Goal: Information Seeking & Learning: Learn about a topic

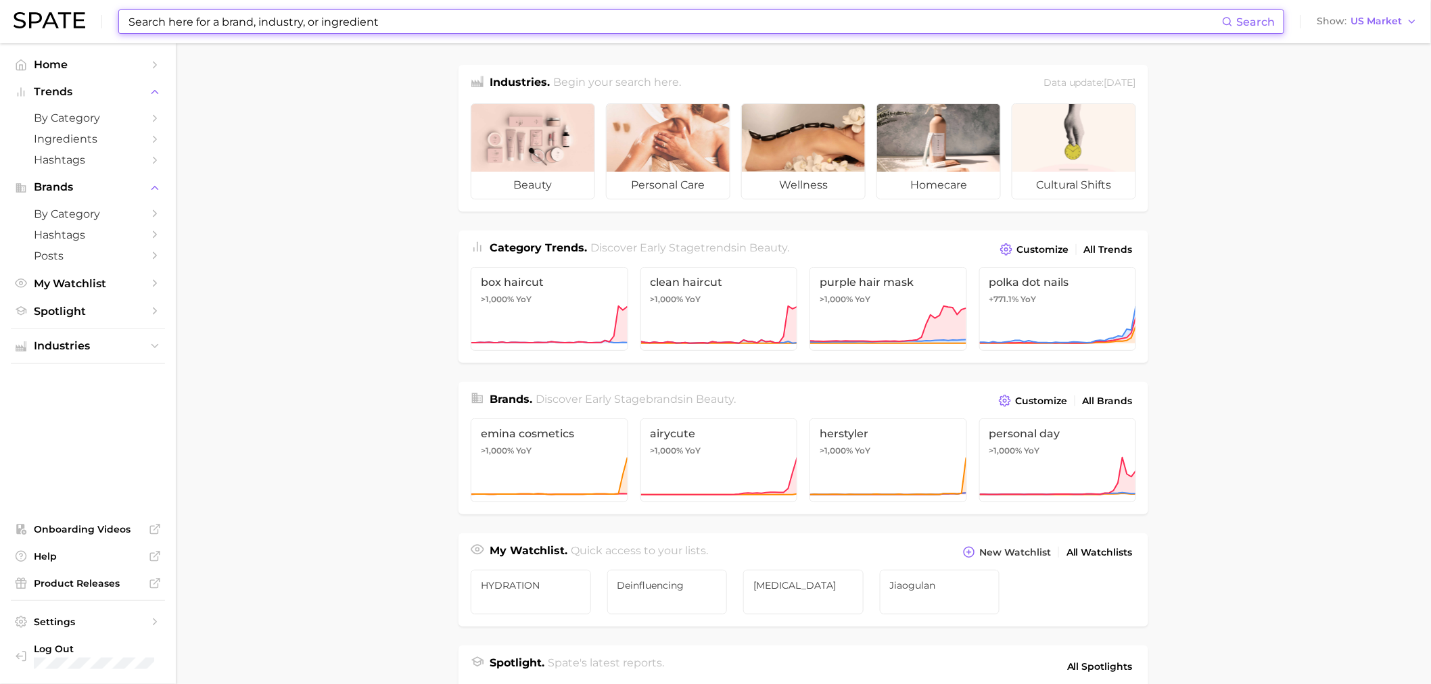
click at [567, 25] on input at bounding box center [674, 21] width 1095 height 23
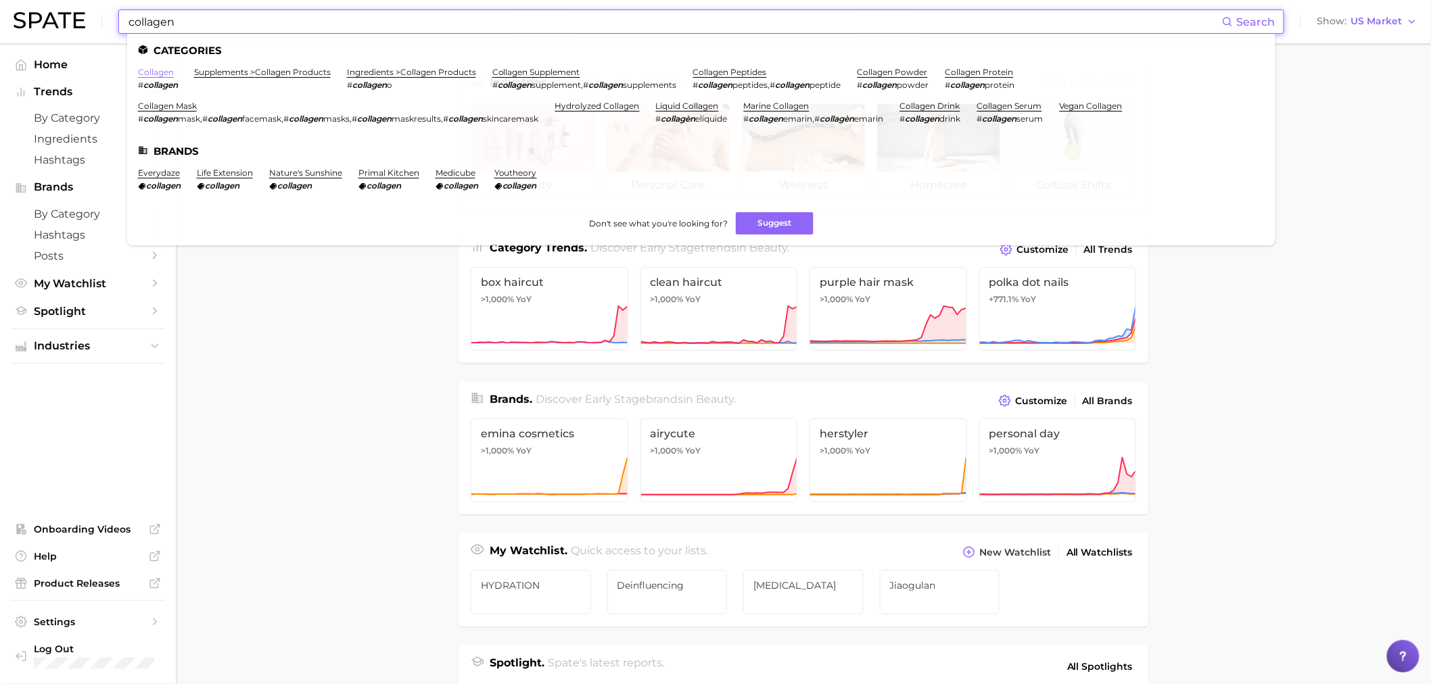
type input "collagen"
click at [163, 70] on link "collagen" at bounding box center [156, 72] width 36 height 10
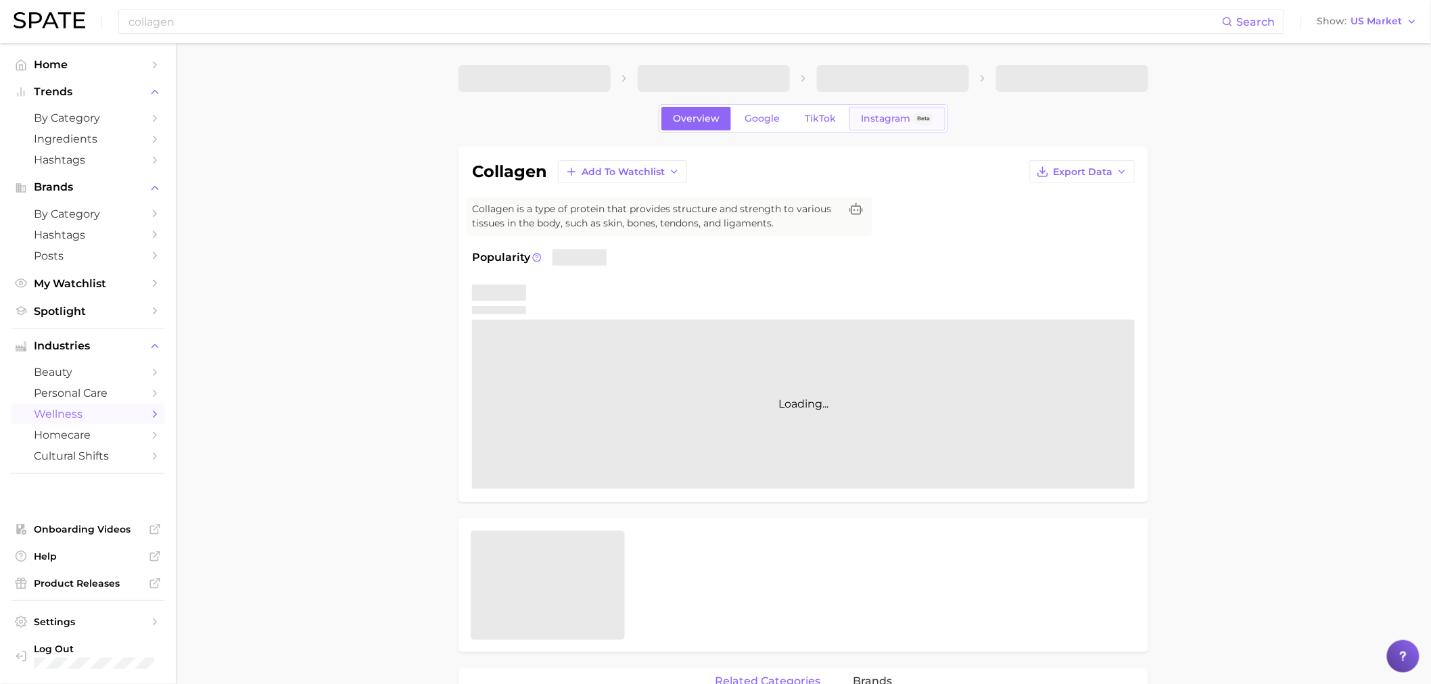
click at [855, 127] on link "Instagram Beta" at bounding box center [897, 119] width 96 height 24
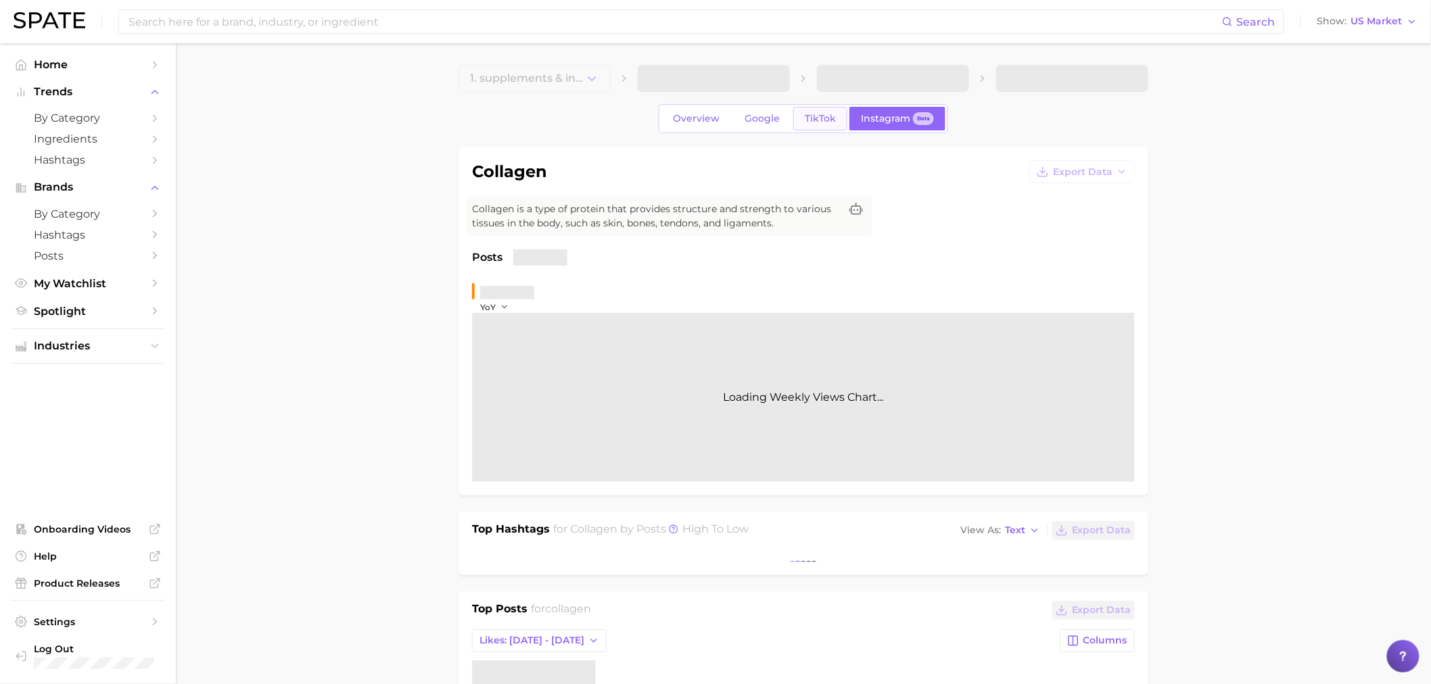
click at [802, 116] on link "TikTok" at bounding box center [820, 119] width 54 height 24
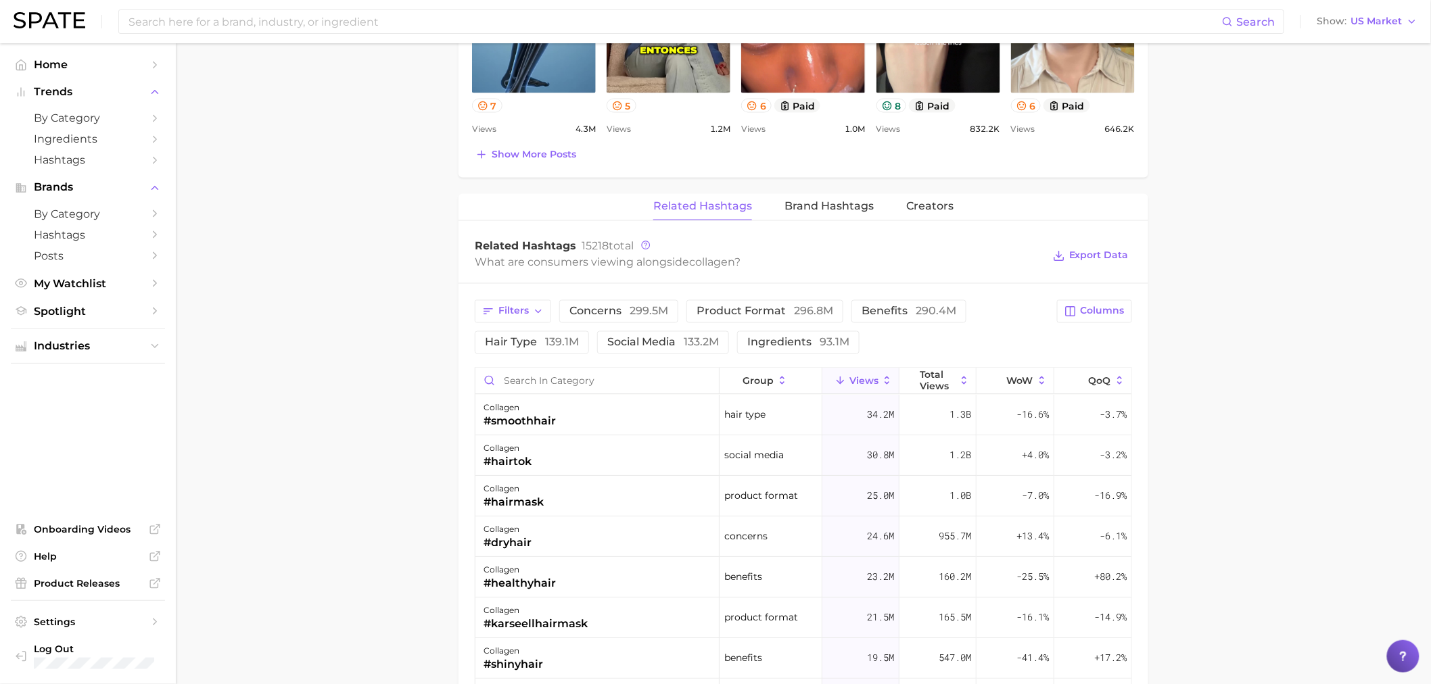
scroll to position [901, 0]
click at [771, 333] on button "ingredients 93.1m" at bounding box center [798, 340] width 122 height 23
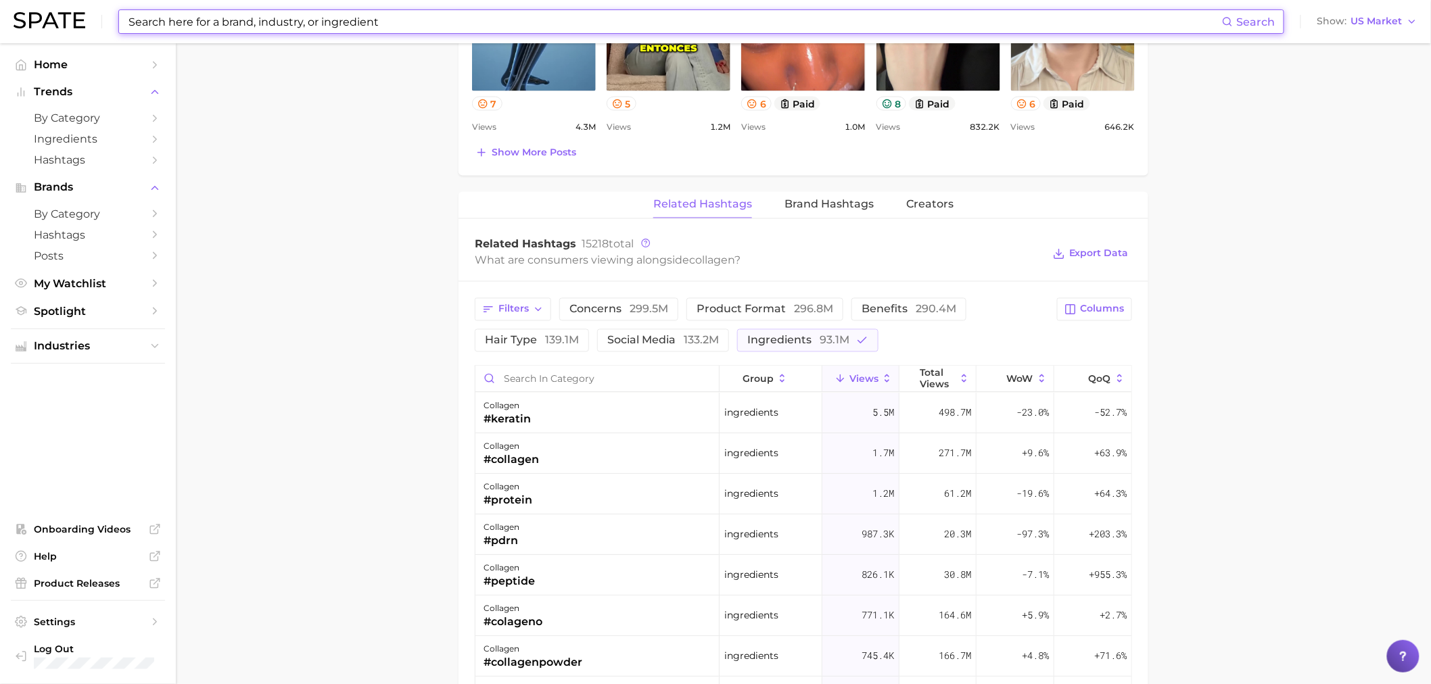
click at [492, 26] on input at bounding box center [674, 21] width 1095 height 23
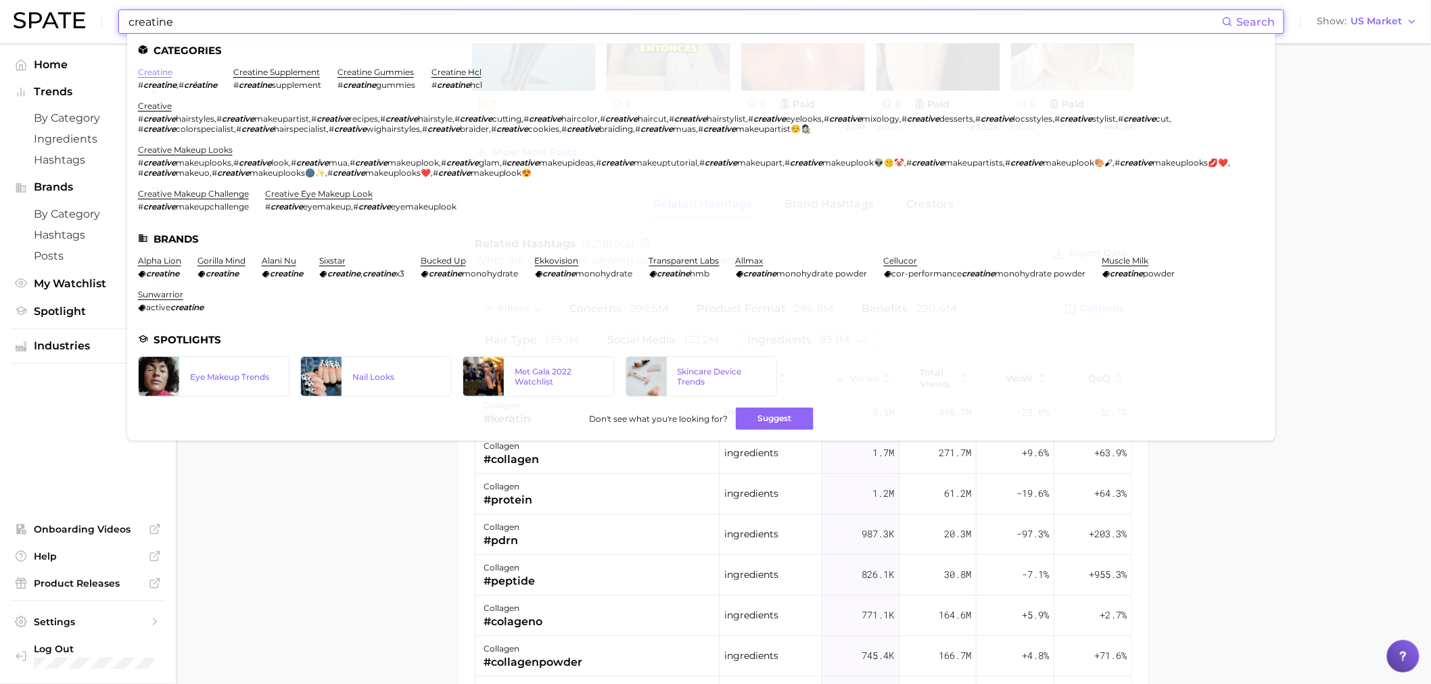
type input "creatine"
click at [160, 73] on link "creatine" at bounding box center [155, 72] width 34 height 10
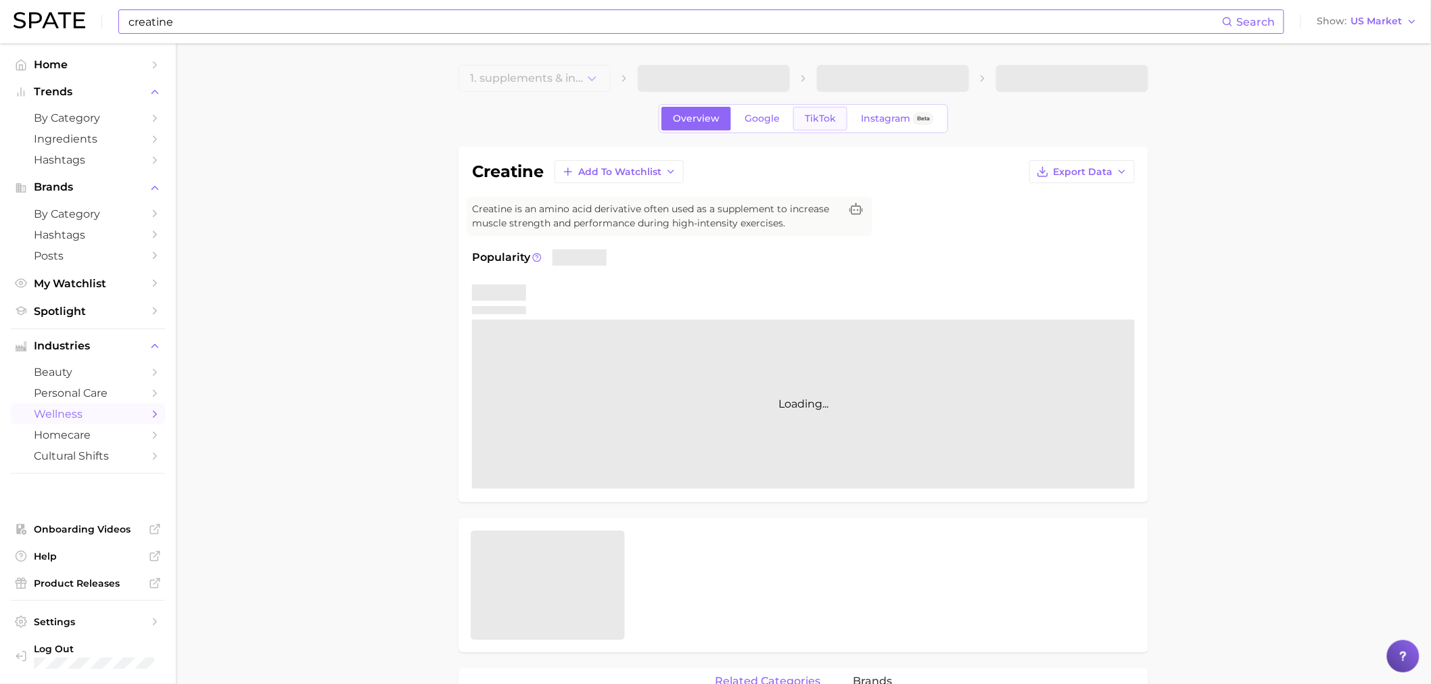
click at [818, 130] on link "TikTok" at bounding box center [820, 119] width 54 height 24
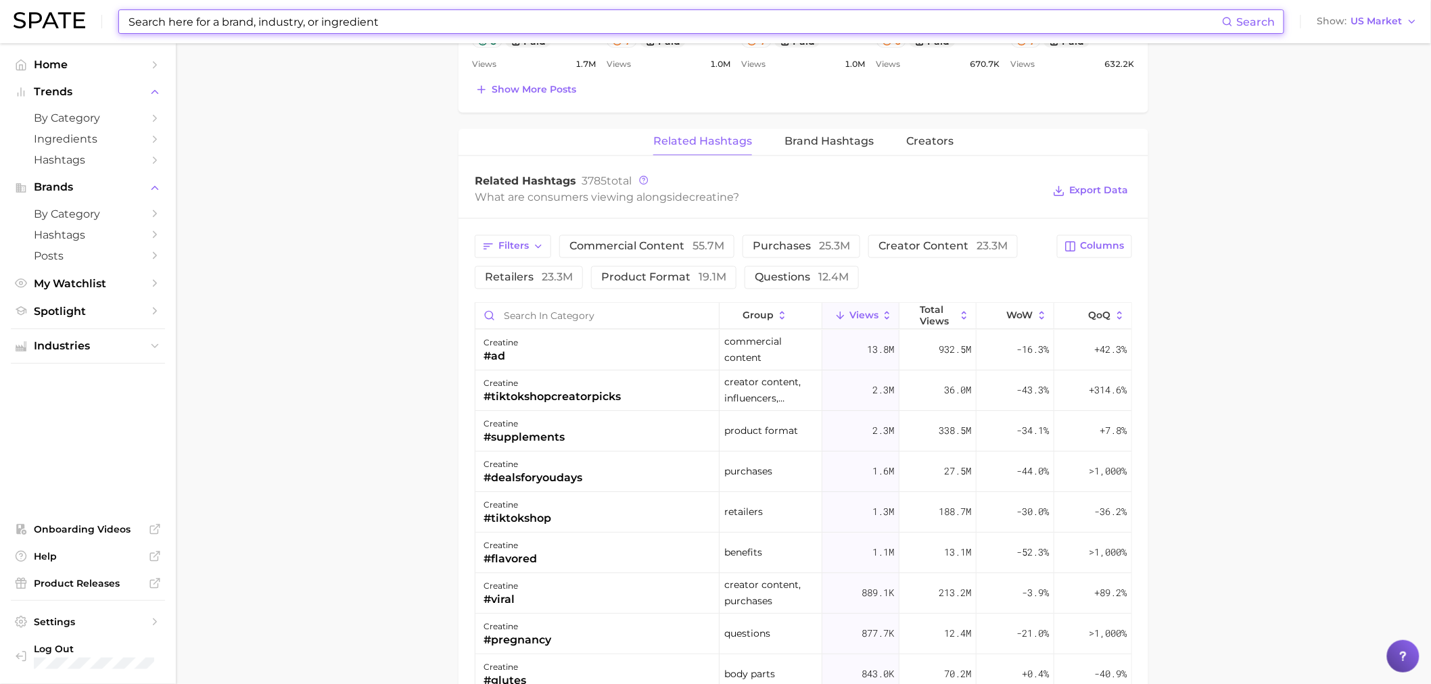
scroll to position [976, 0]
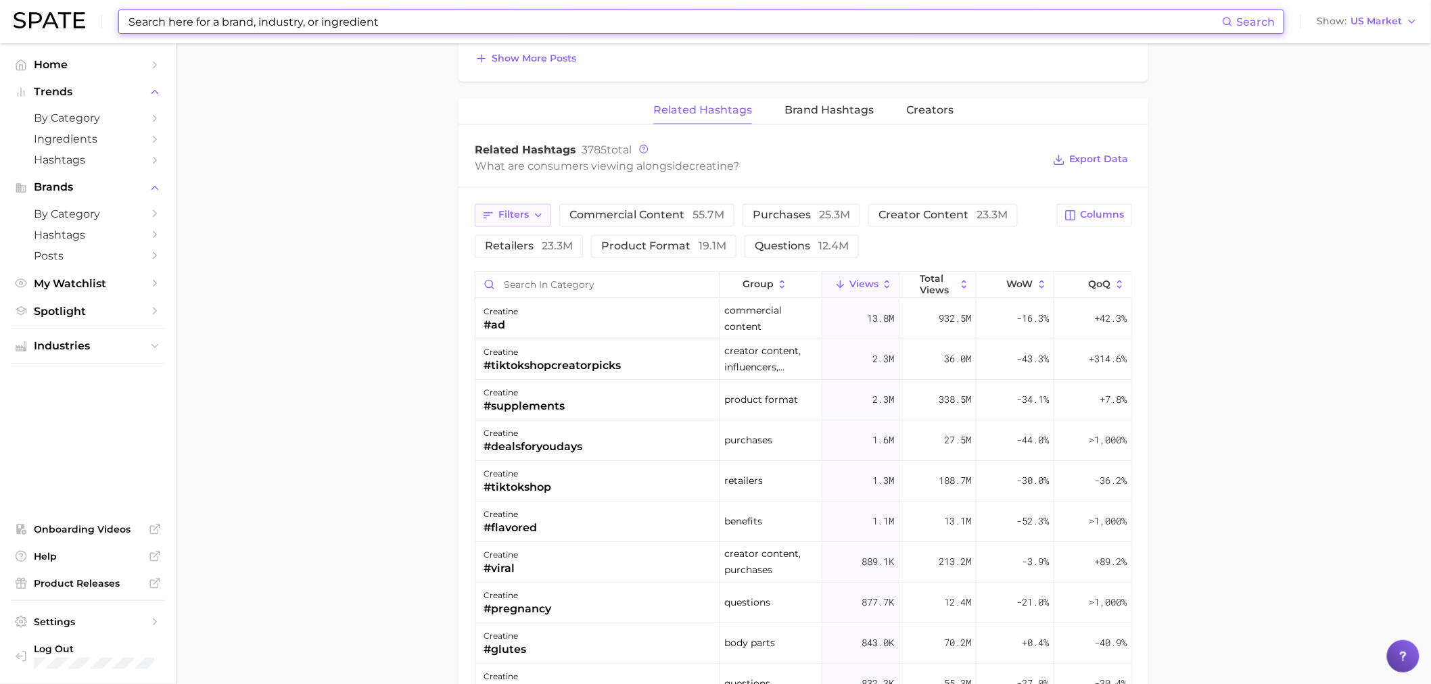
click at [529, 212] on button "Filters" at bounding box center [513, 215] width 76 height 23
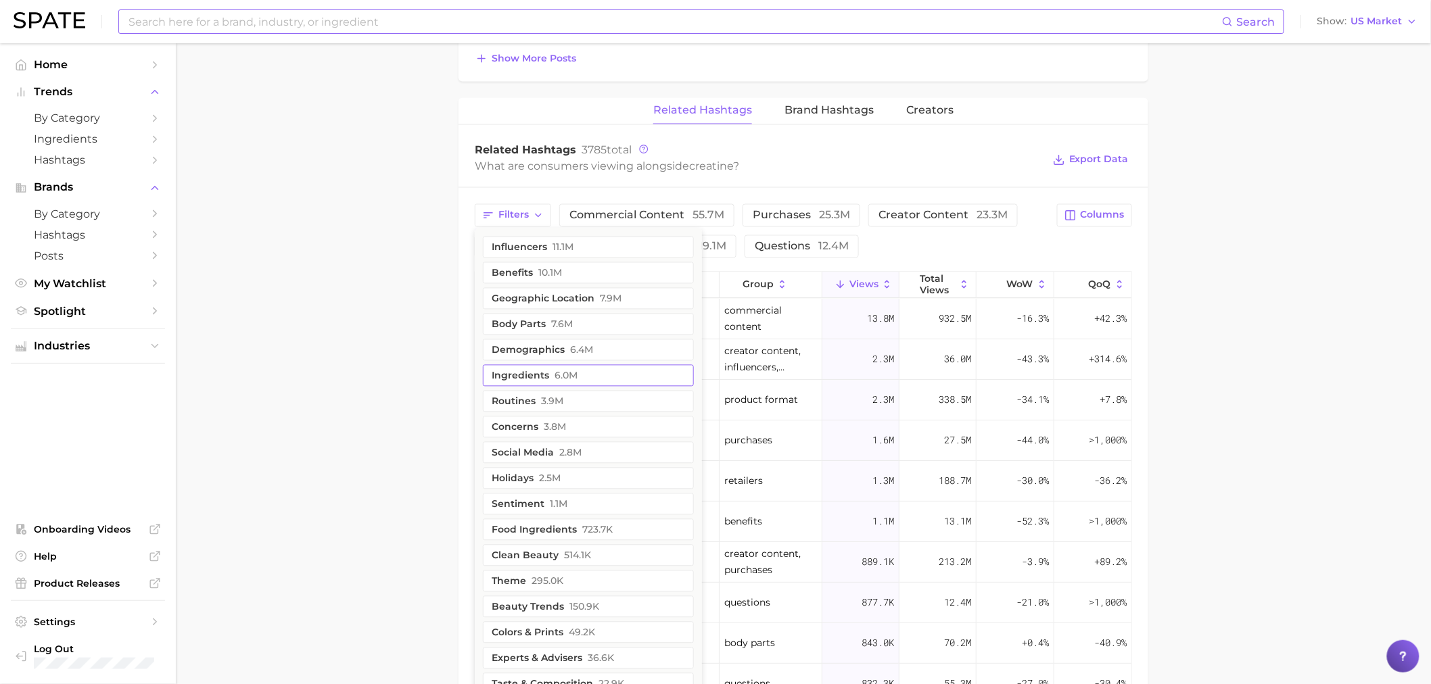
click at [556, 370] on span "6.0m" at bounding box center [565, 375] width 23 height 11
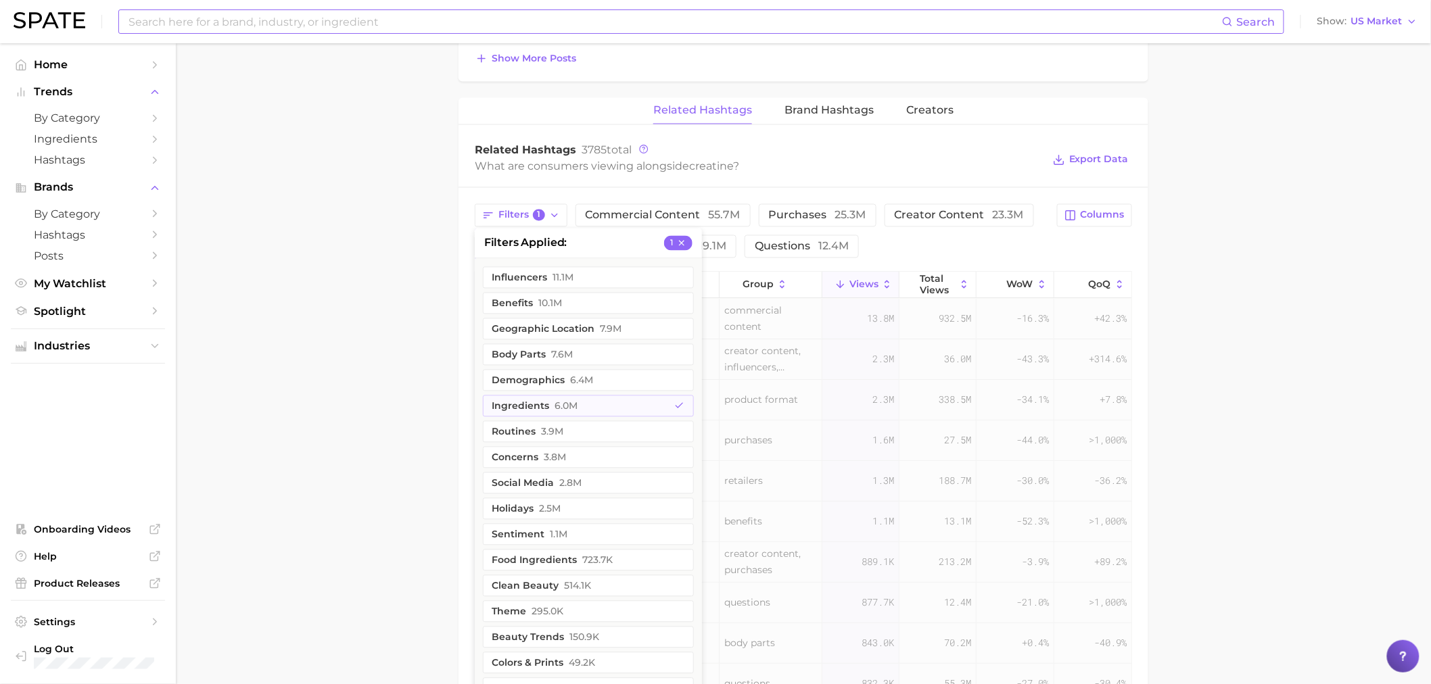
click at [336, 382] on main "1. supplements & ingestibles 2. supplements 3. longevity supplements 4. creatin…" at bounding box center [803, 53] width 1255 height 1973
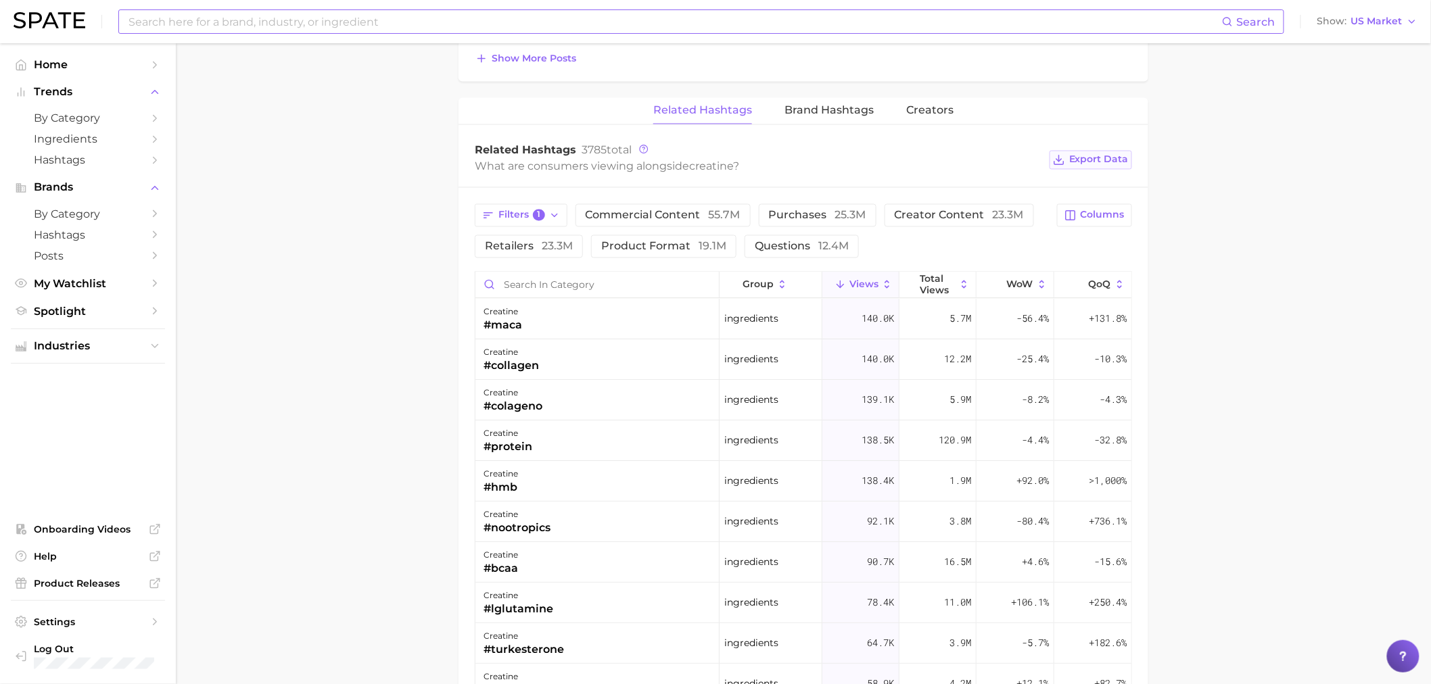
click at [1088, 154] on span "Export Data" at bounding box center [1098, 159] width 59 height 11
click at [1099, 221] on span "Columns" at bounding box center [1102, 215] width 44 height 11
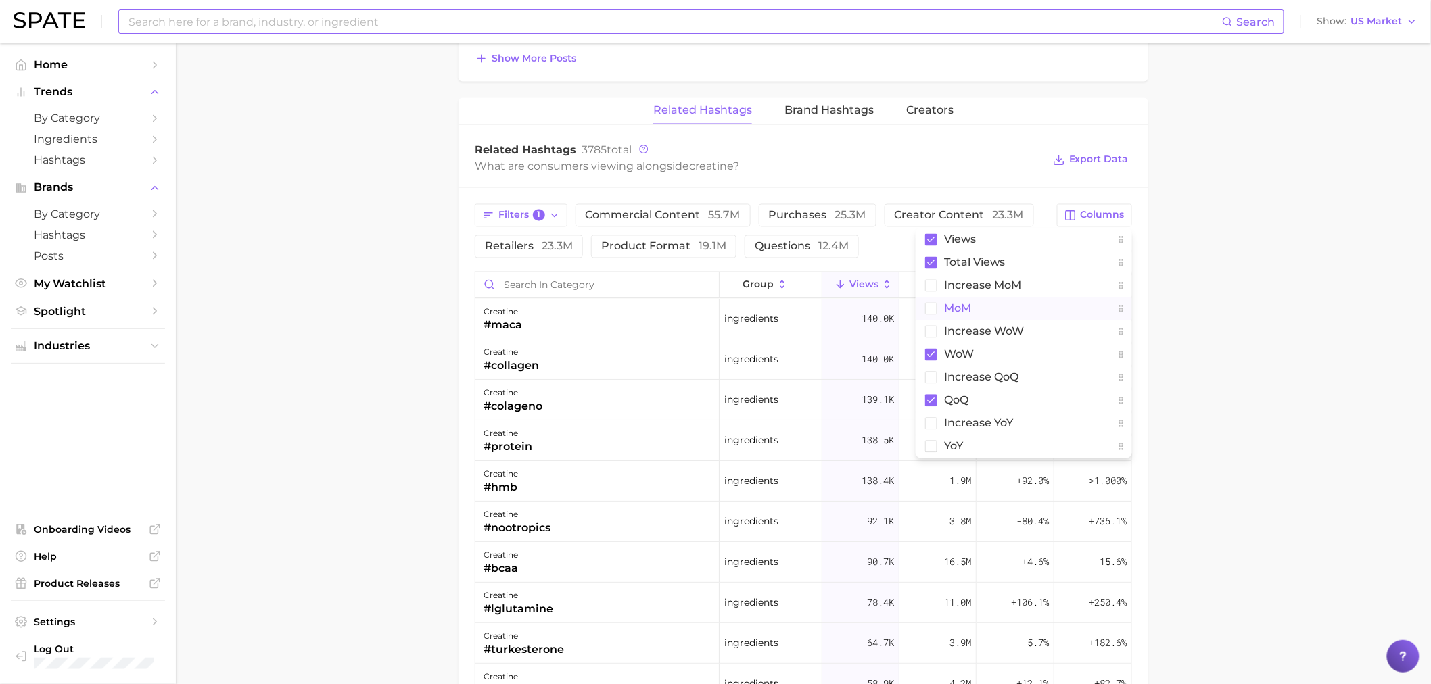
click at [938, 310] on button "MoM" at bounding box center [1023, 308] width 216 height 23
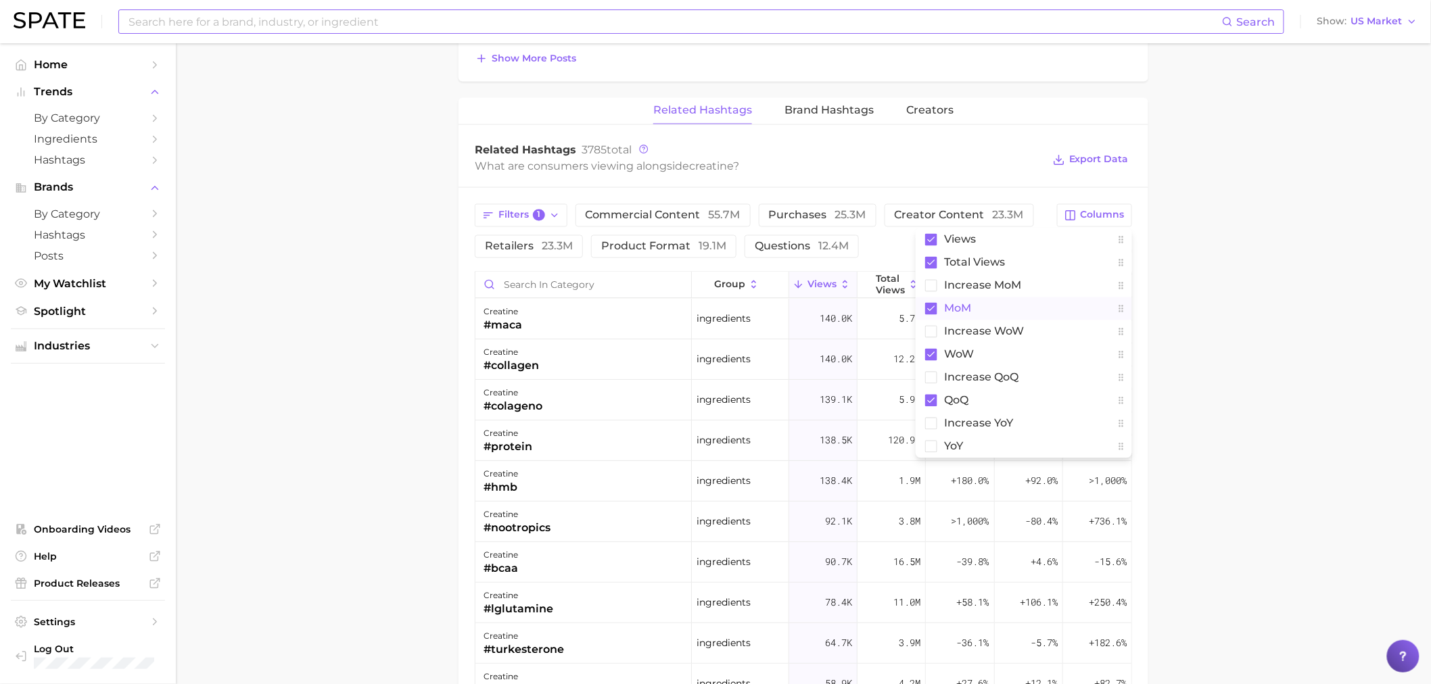
click at [1247, 254] on main "1. supplements & ingestibles 2. supplements 3. longevity supplements 4. creatin…" at bounding box center [803, 53] width 1255 height 1973
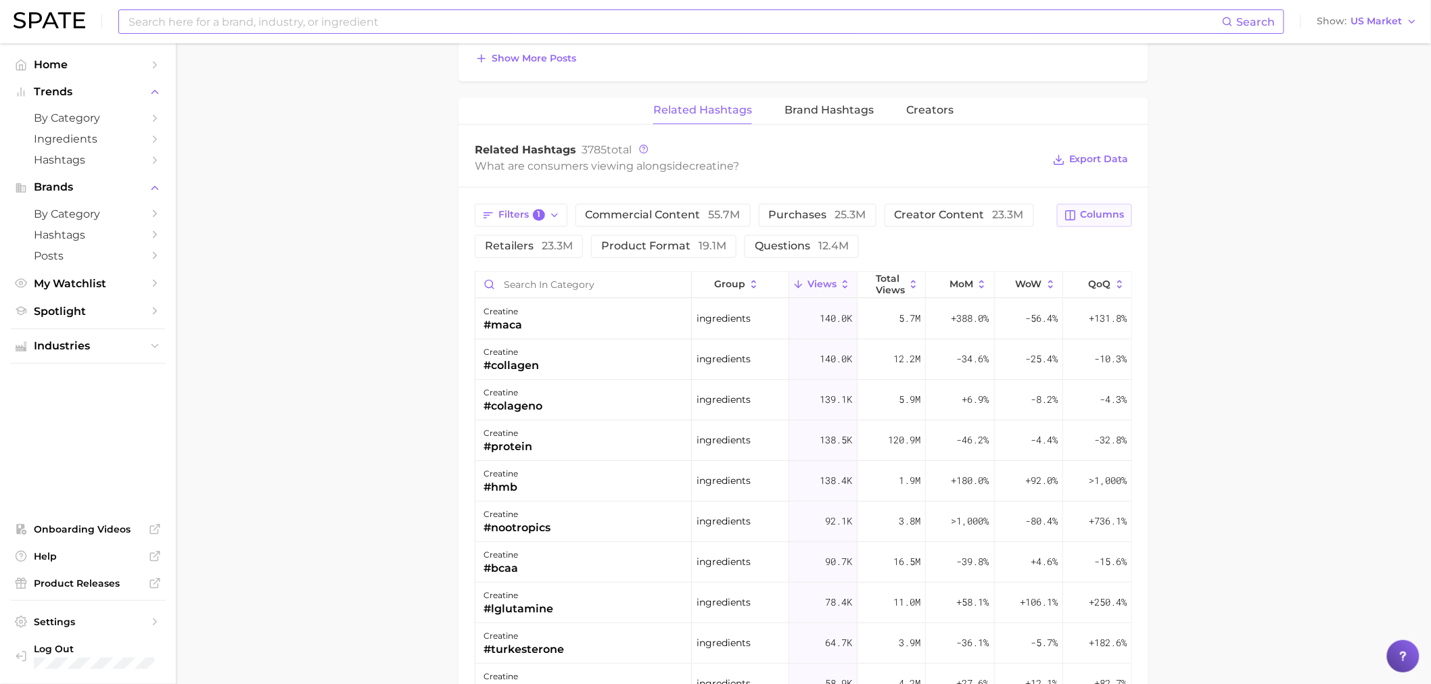
click at [1091, 212] on span "Columns" at bounding box center [1102, 215] width 44 height 11
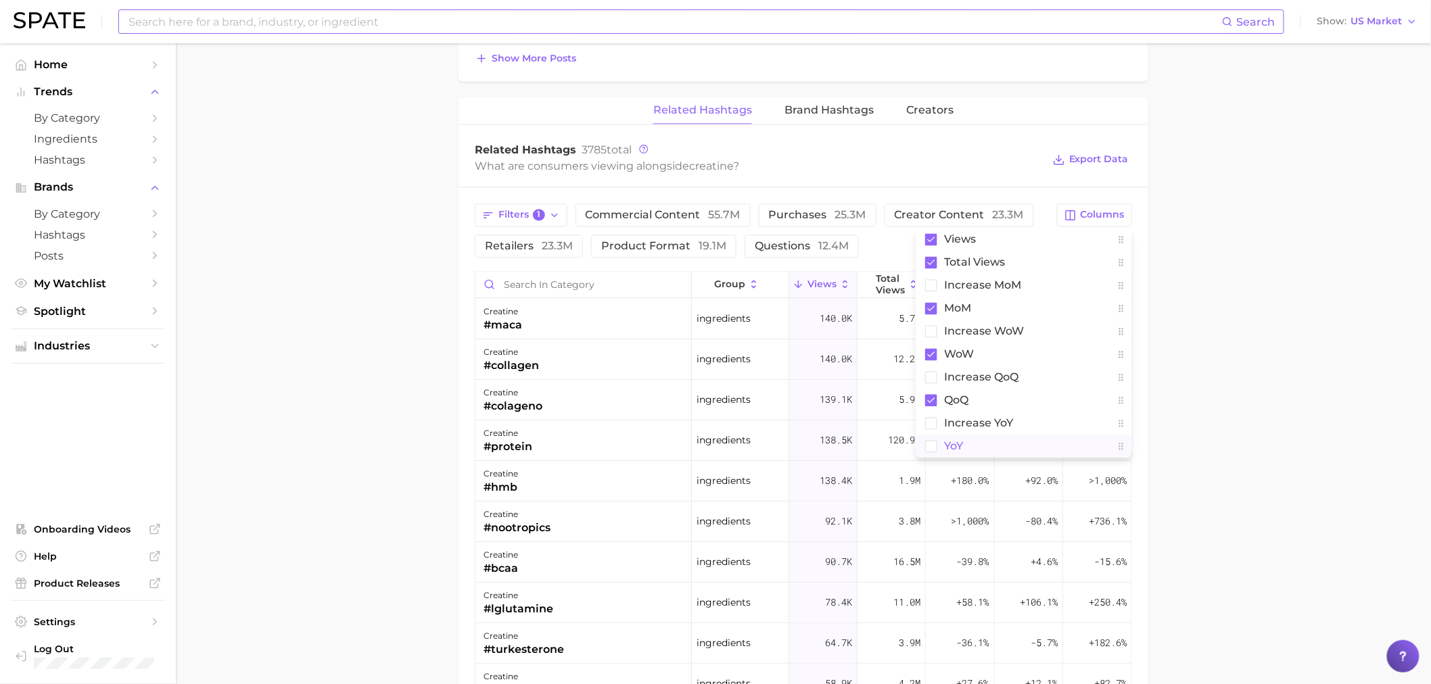
click at [958, 443] on span "YoY" at bounding box center [953, 446] width 19 height 11
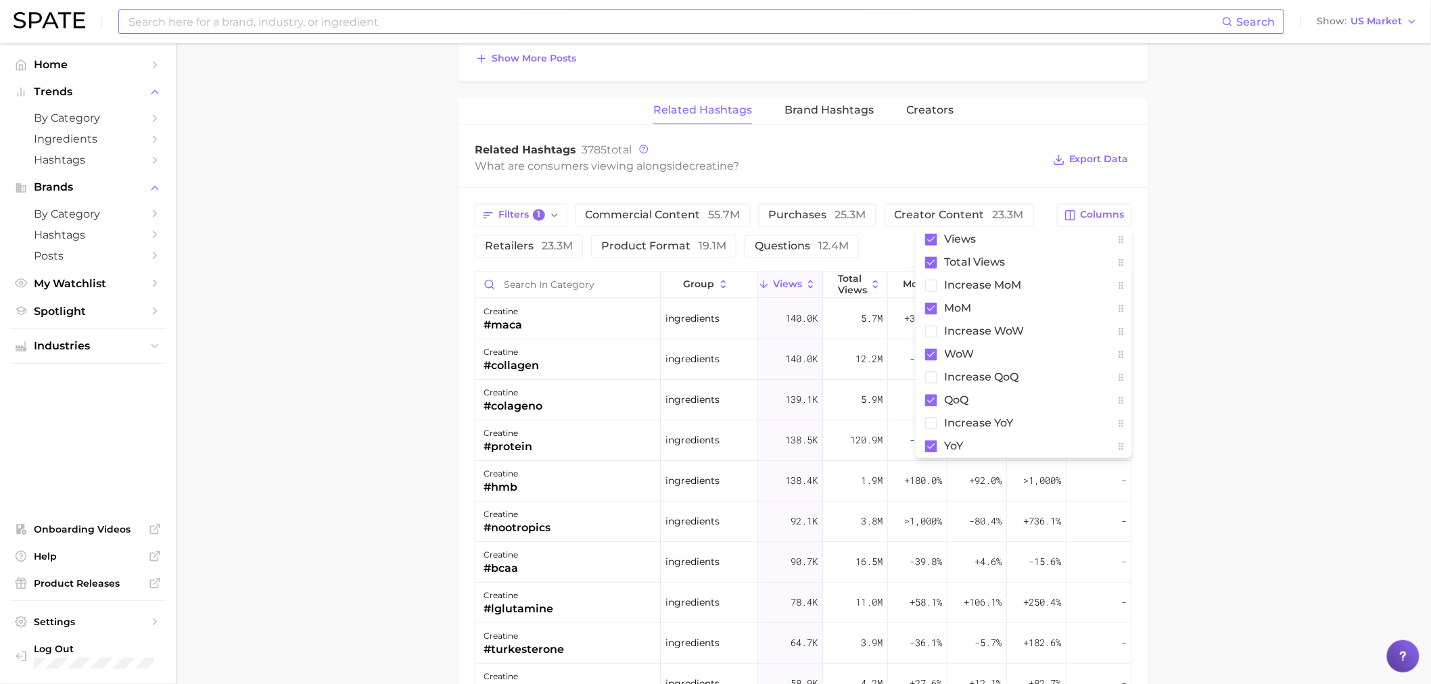
click at [1249, 291] on main "1. supplements & ingestibles 2. supplements 3. longevity supplements 4. creatin…" at bounding box center [803, 53] width 1255 height 1973
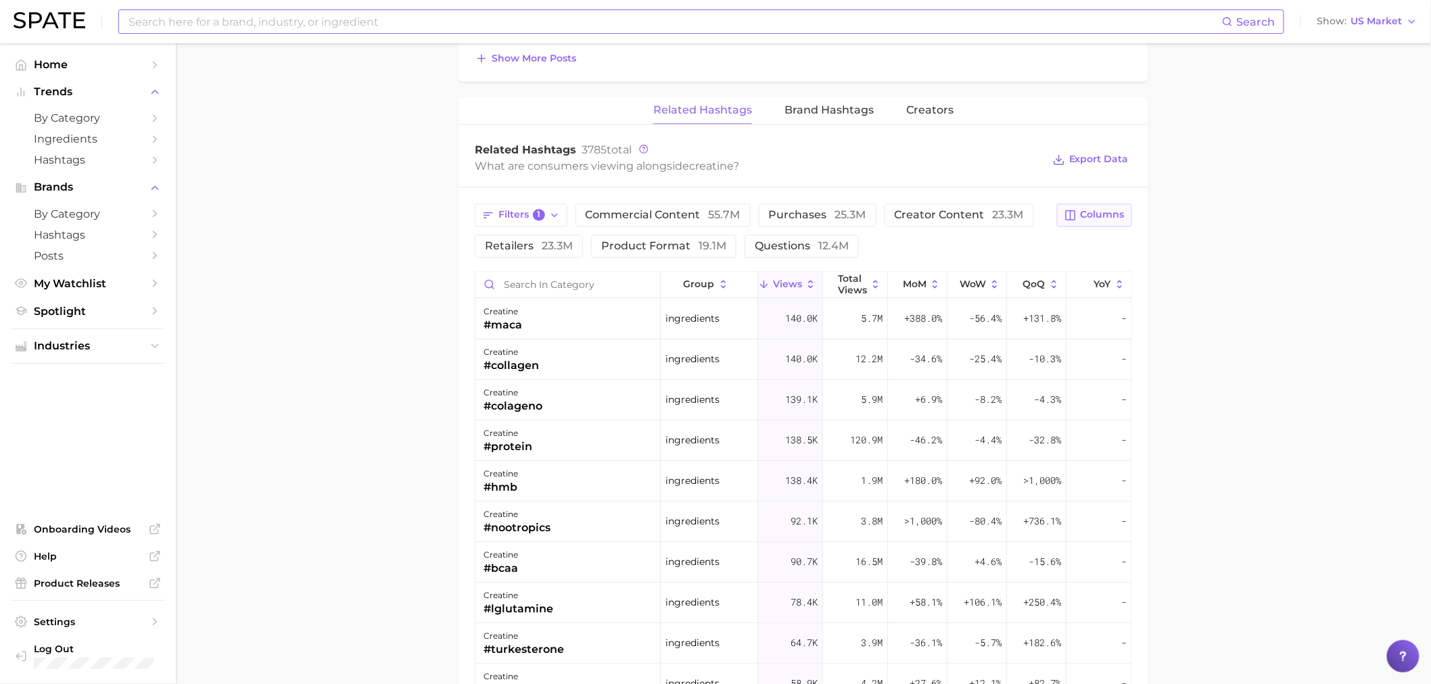
click at [1090, 223] on button "Columns" at bounding box center [1094, 215] width 75 height 23
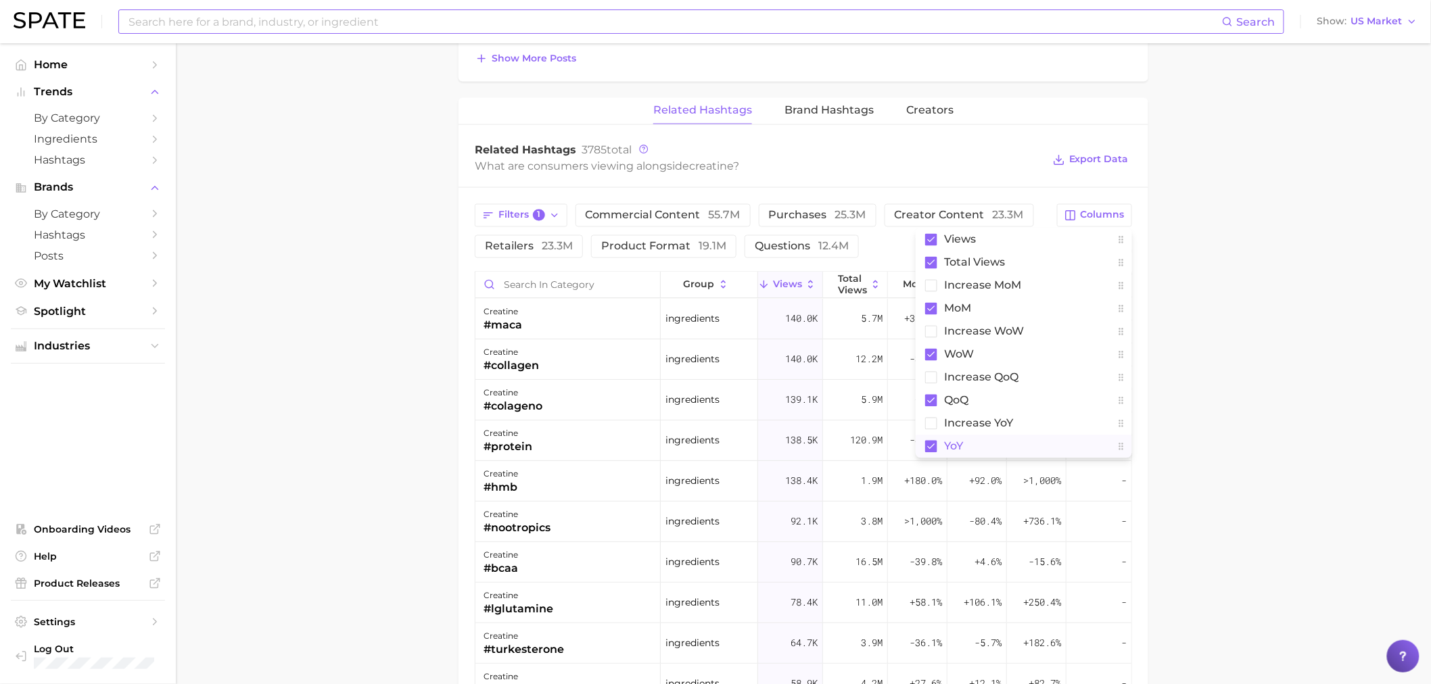
click at [957, 443] on span "YoY" at bounding box center [953, 446] width 19 height 11
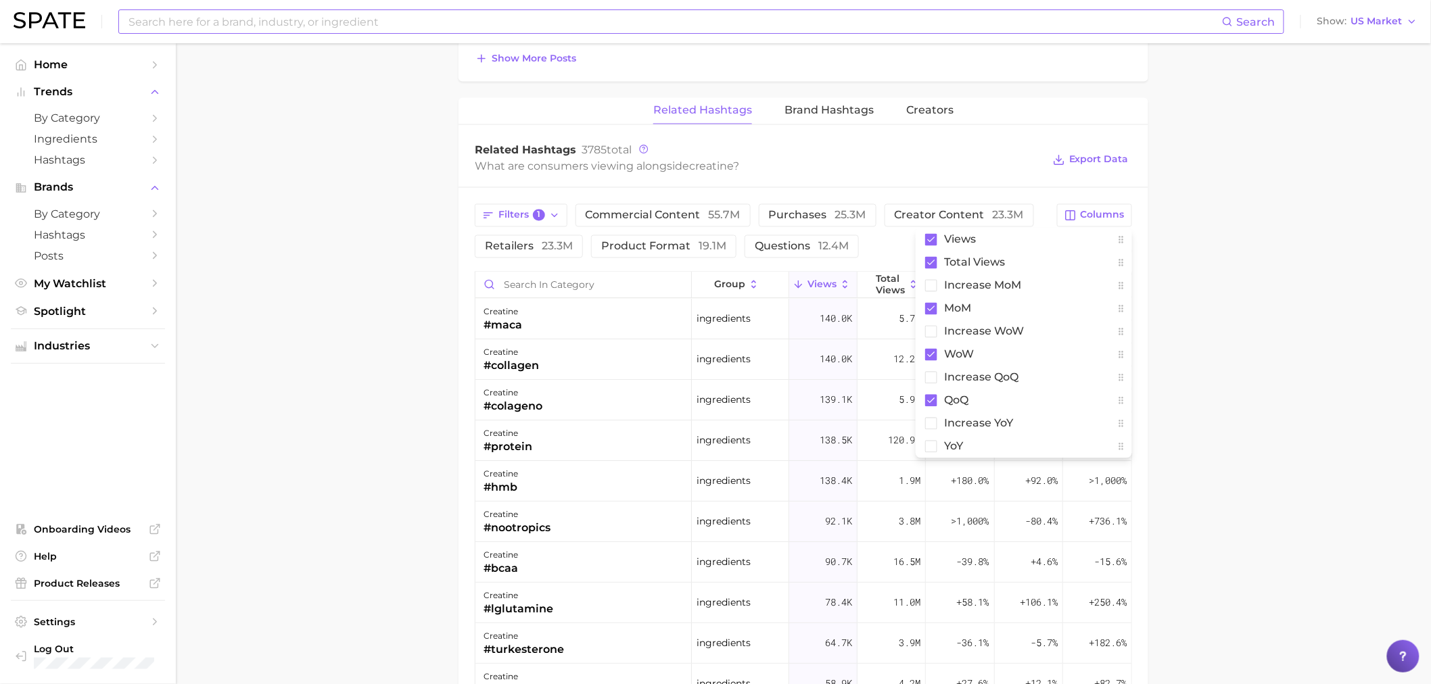
click at [1166, 273] on main "1. supplements & ingestibles 2. supplements 3. longevity supplements 4. creatin…" at bounding box center [803, 53] width 1255 height 1973
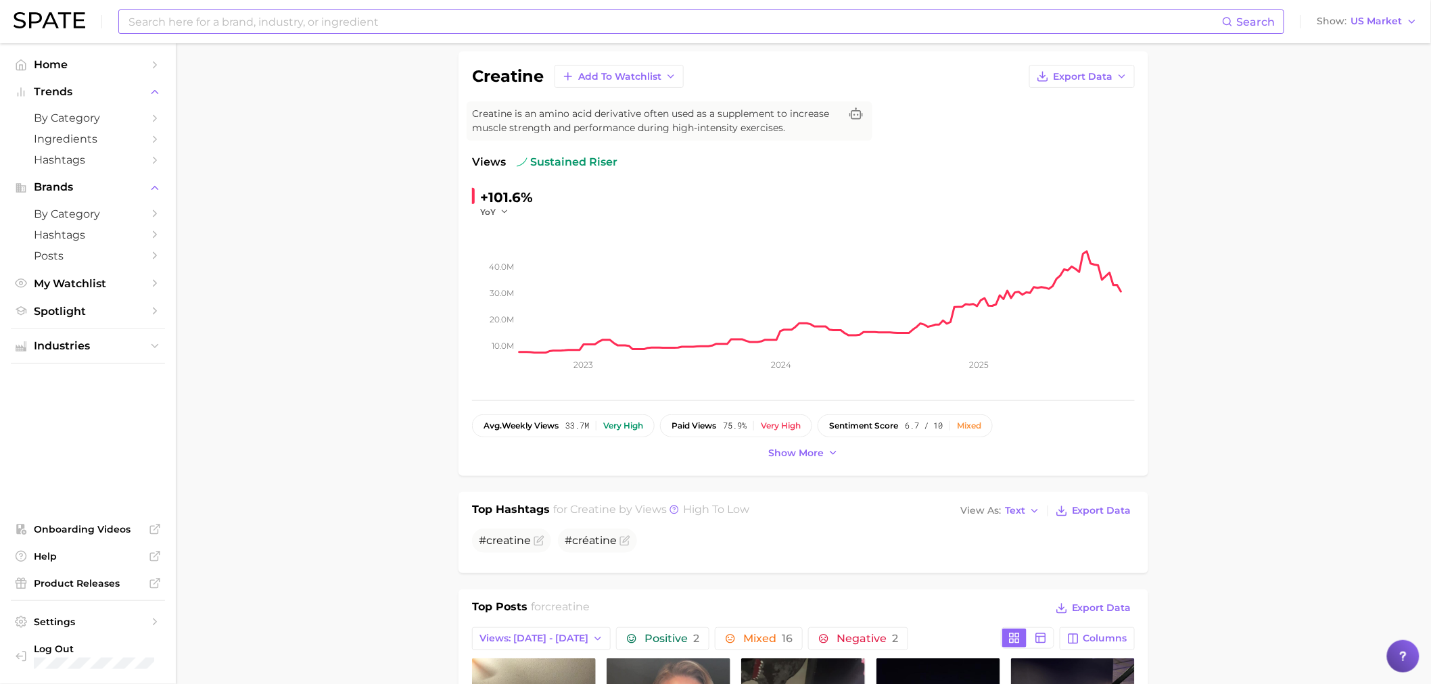
scroll to position [75, 0]
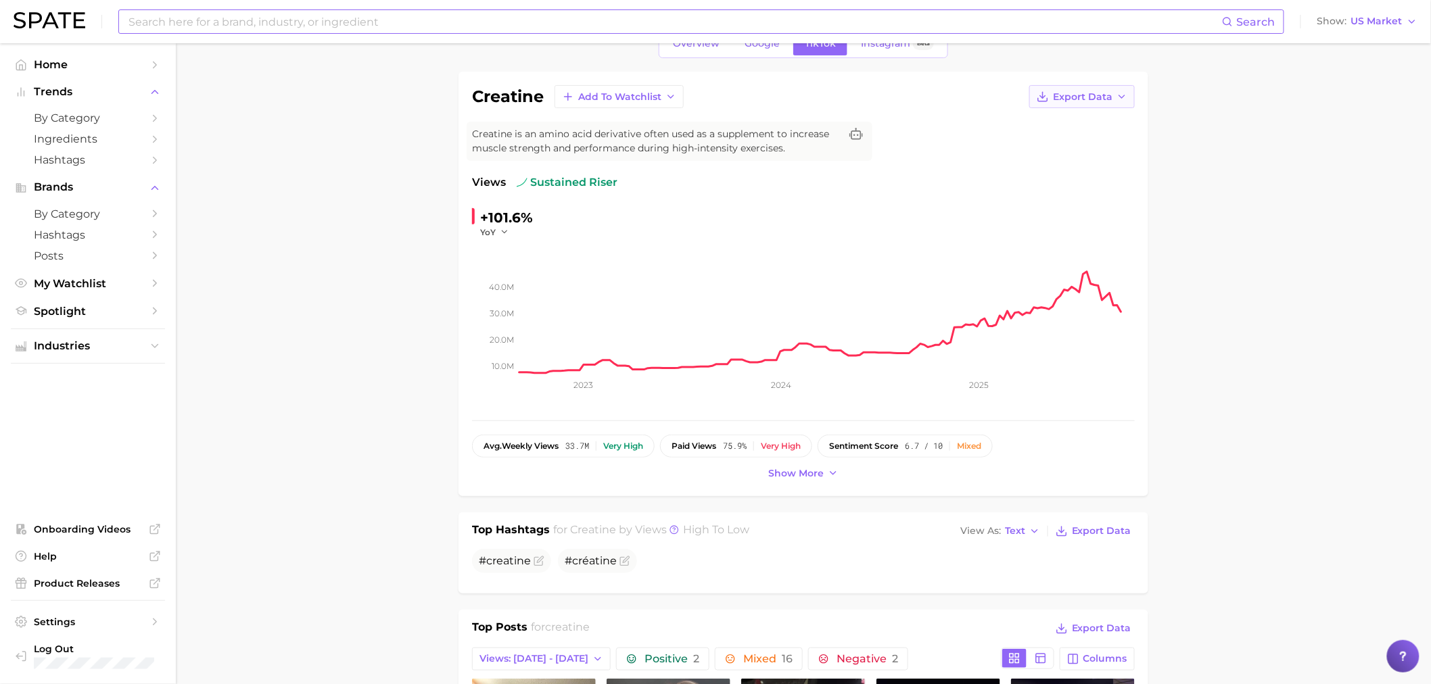
click at [1059, 106] on button "Export Data" at bounding box center [1081, 96] width 105 height 23
click at [1053, 122] on span "Time Series CSV" at bounding box center [1048, 121] width 79 height 11
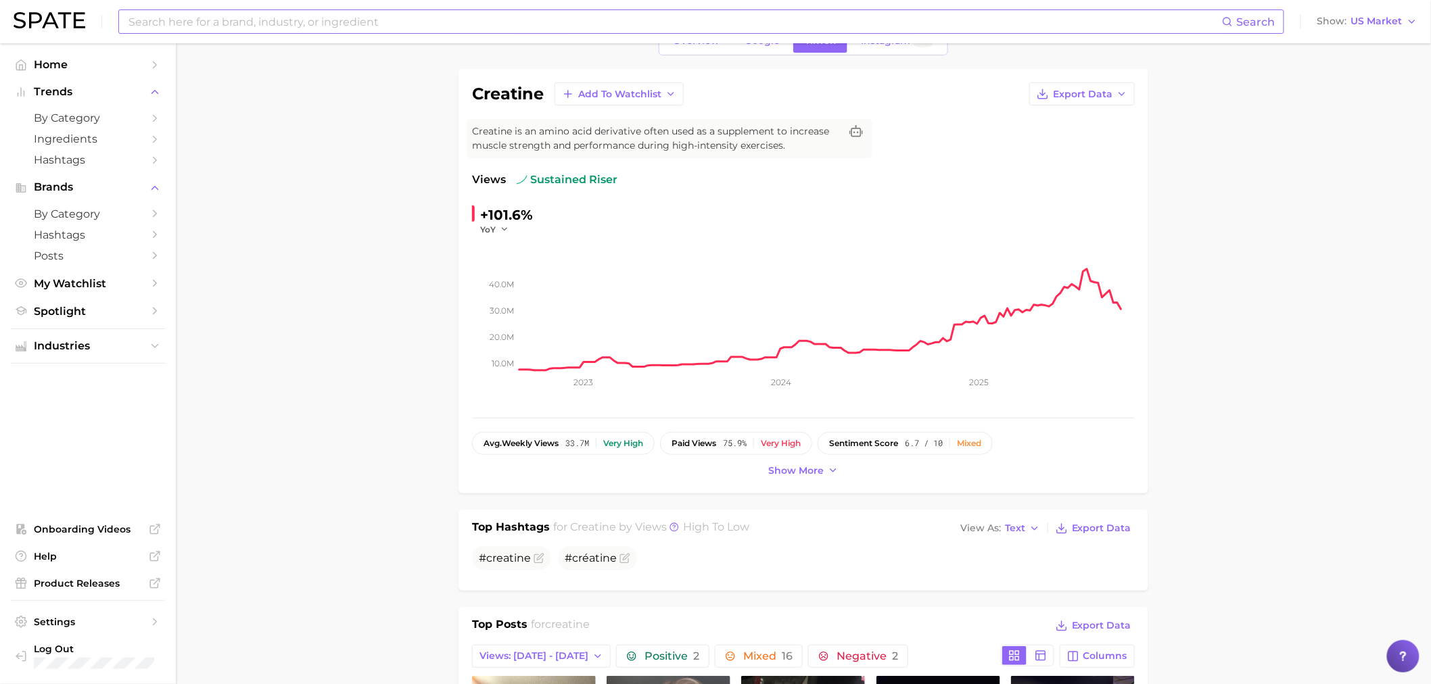
scroll to position [0, 0]
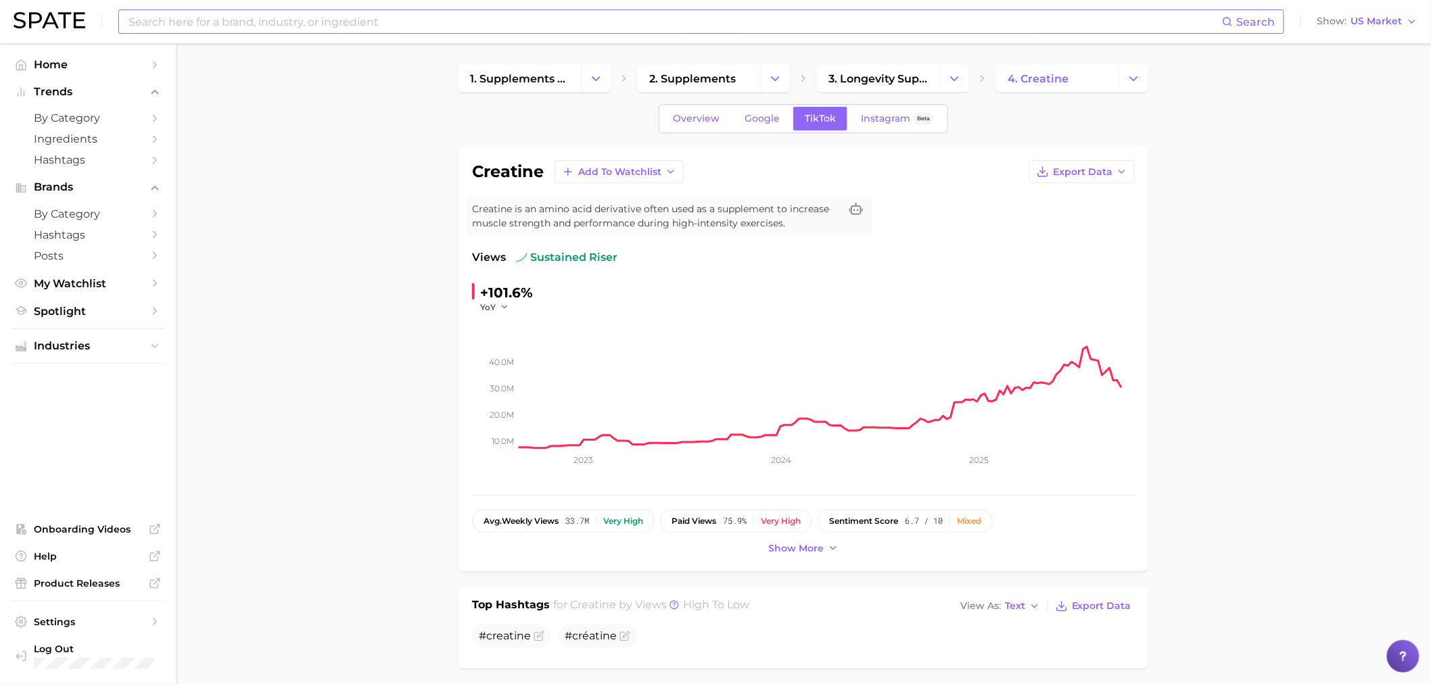
click at [706, 3] on div "Search Show US Market" at bounding box center [715, 21] width 1403 height 43
click at [709, 16] on input at bounding box center [674, 21] width 1095 height 23
type input "collagen"
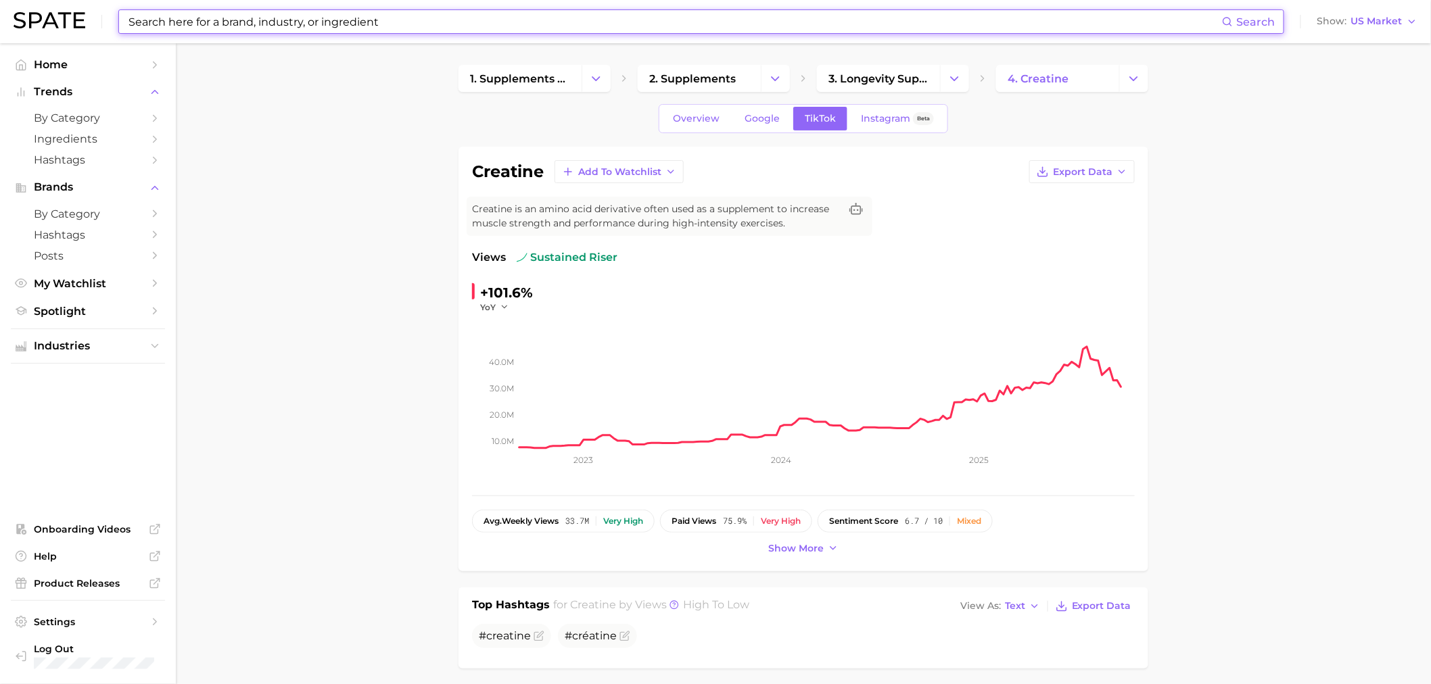
click at [562, 16] on input at bounding box center [674, 21] width 1095 height 23
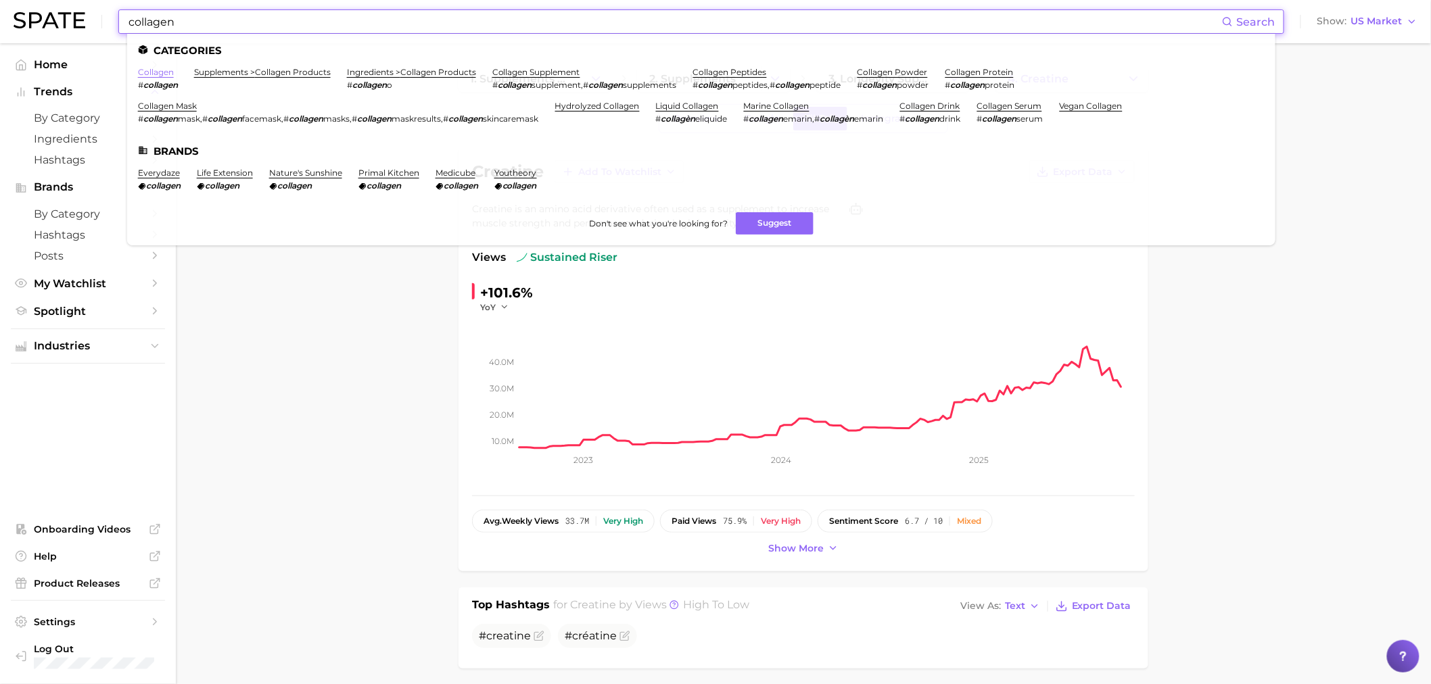
type input "collagen"
click at [164, 68] on link "collagen" at bounding box center [156, 72] width 36 height 10
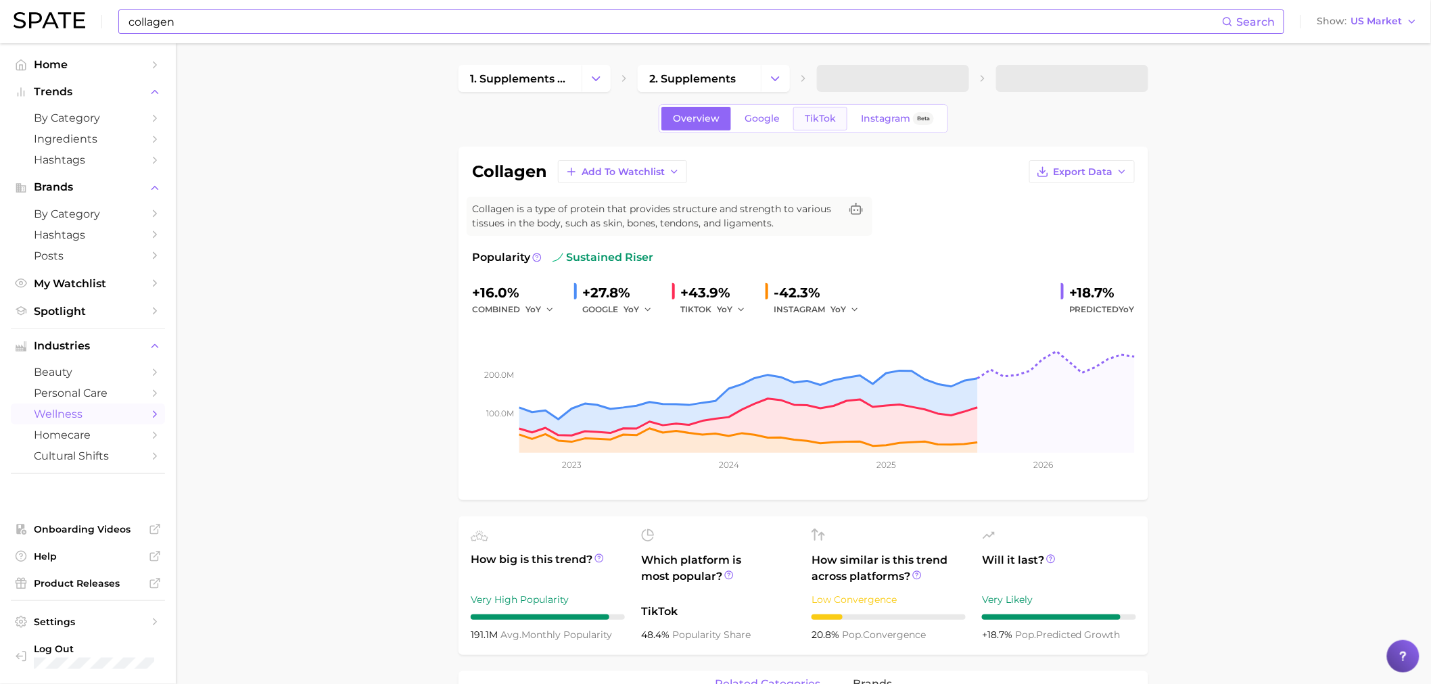
click at [819, 114] on span "TikTok" at bounding box center [820, 118] width 31 height 11
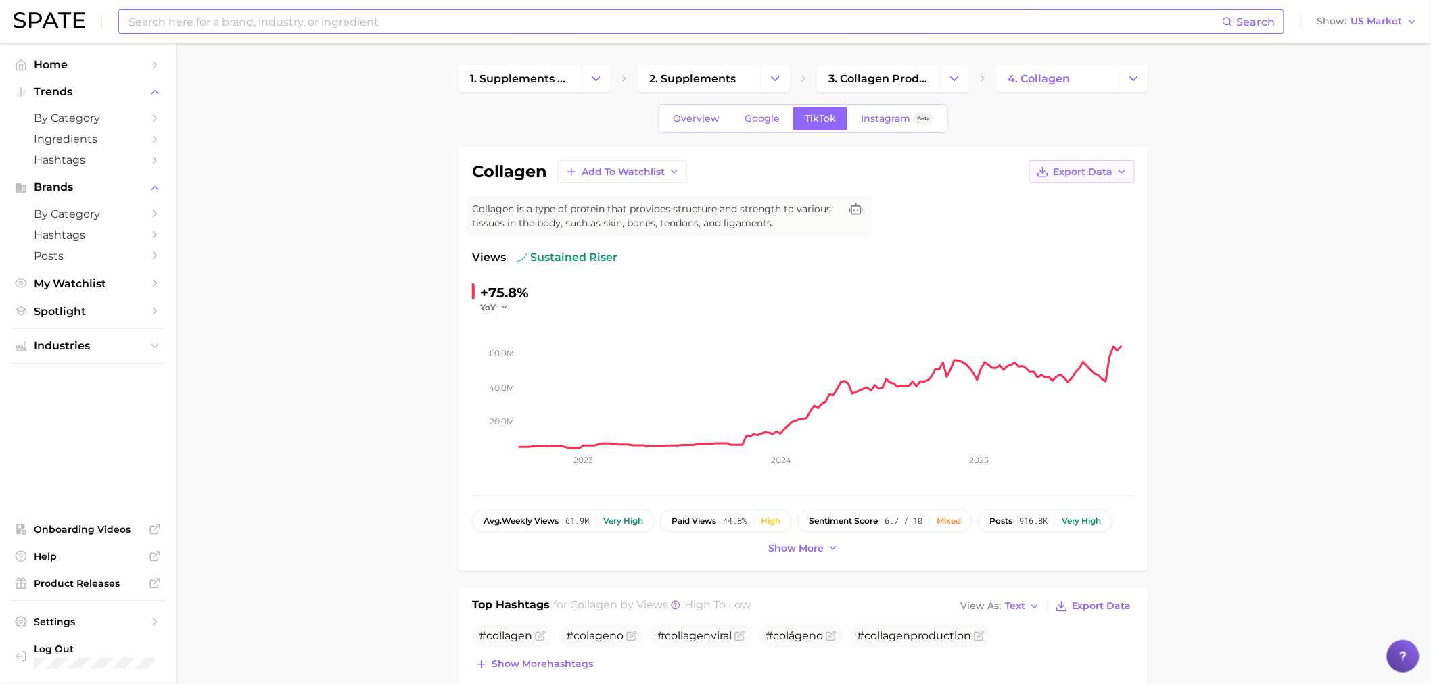
click at [1086, 181] on button "Export Data" at bounding box center [1081, 171] width 105 height 23
click at [1072, 199] on span "Time Series CSV" at bounding box center [1048, 196] width 79 height 11
click at [411, 26] on input at bounding box center [674, 21] width 1095 height 23
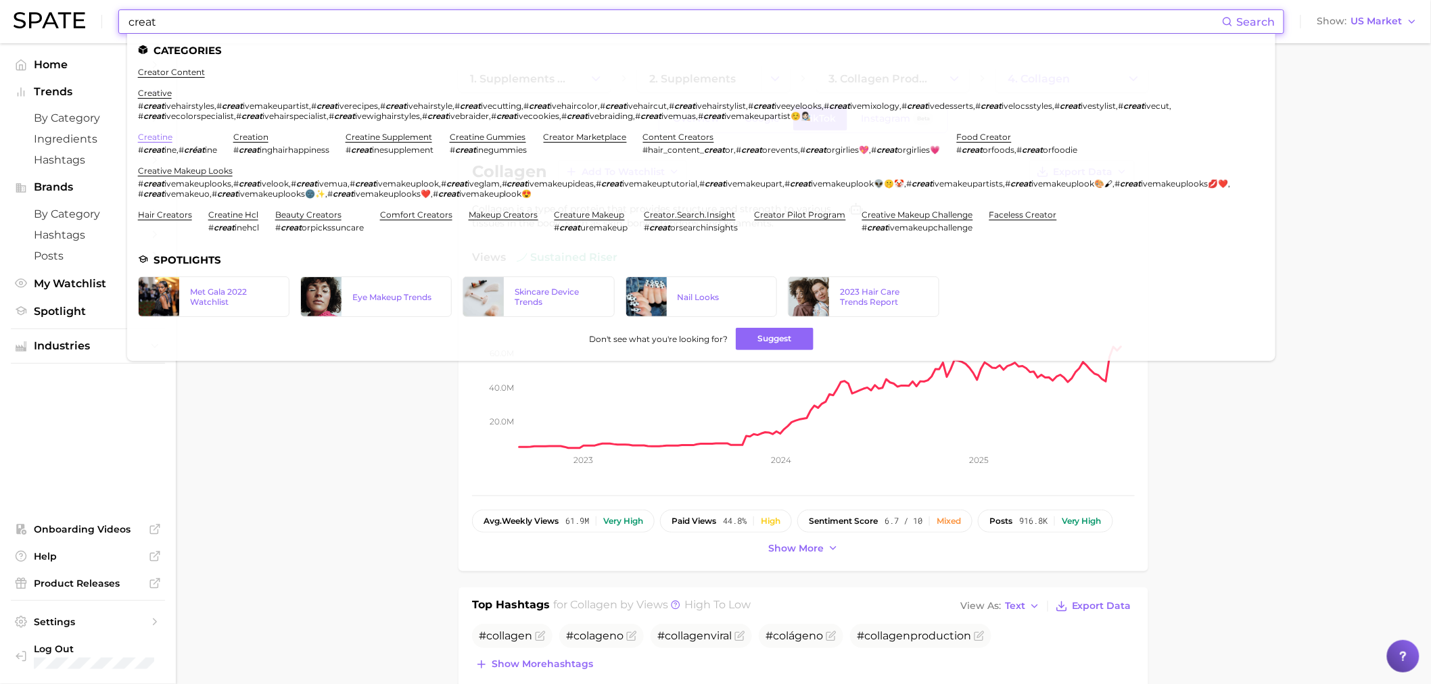
type input "creat"
click at [161, 138] on link "creatine" at bounding box center [155, 137] width 34 height 10
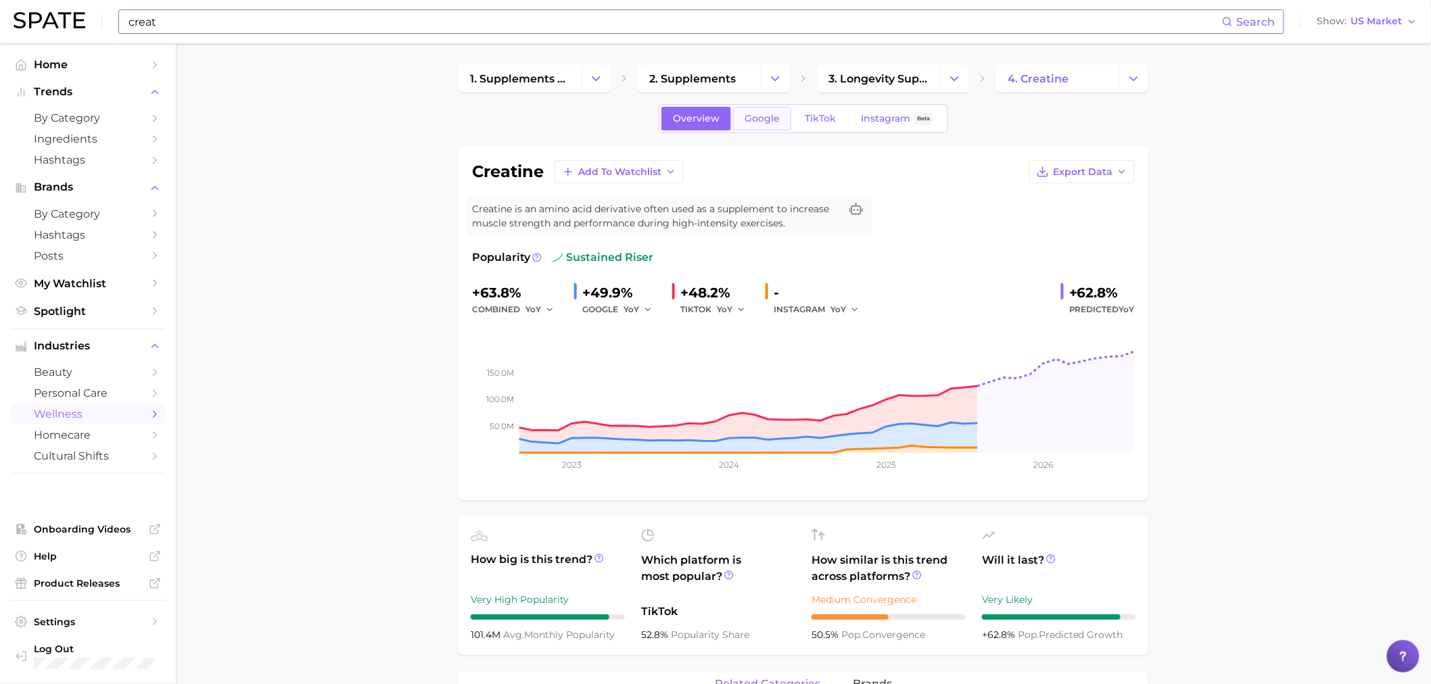
click at [786, 120] on link "Google" at bounding box center [762, 119] width 58 height 24
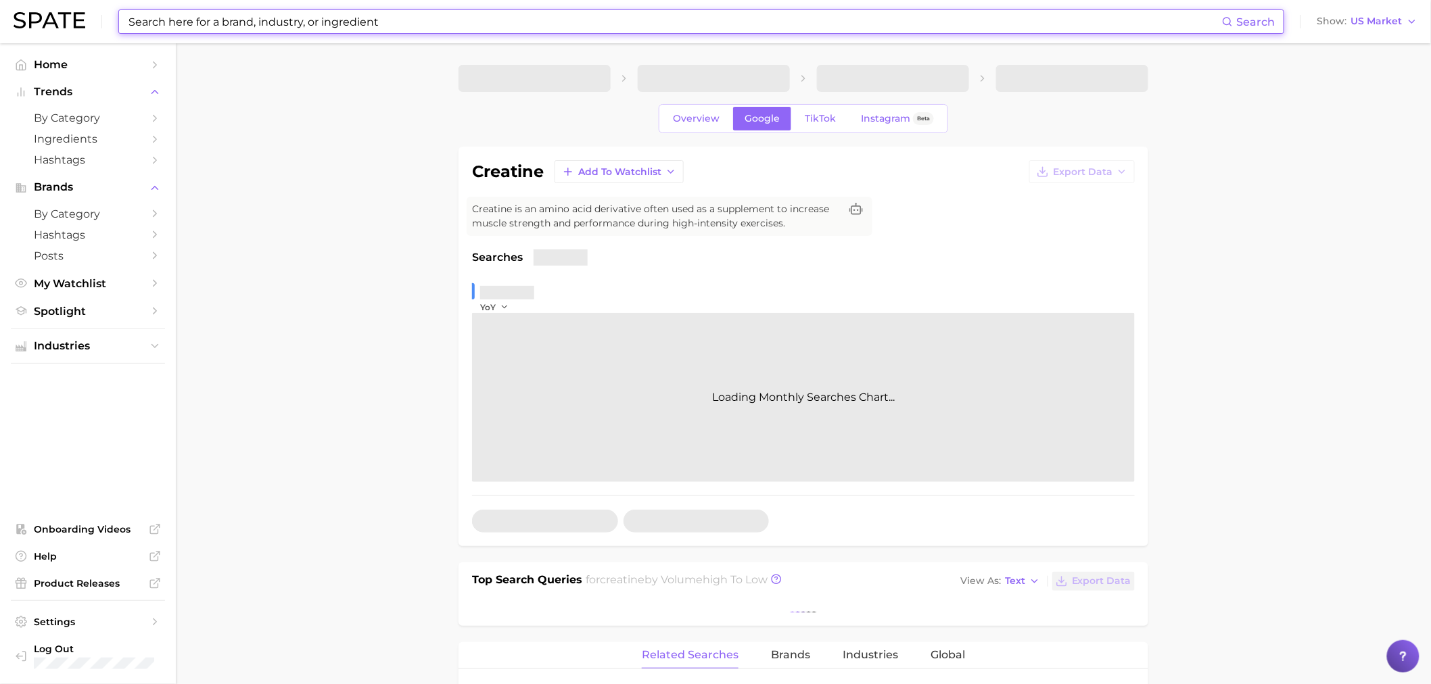
click at [823, 122] on span "TikTok" at bounding box center [820, 118] width 31 height 11
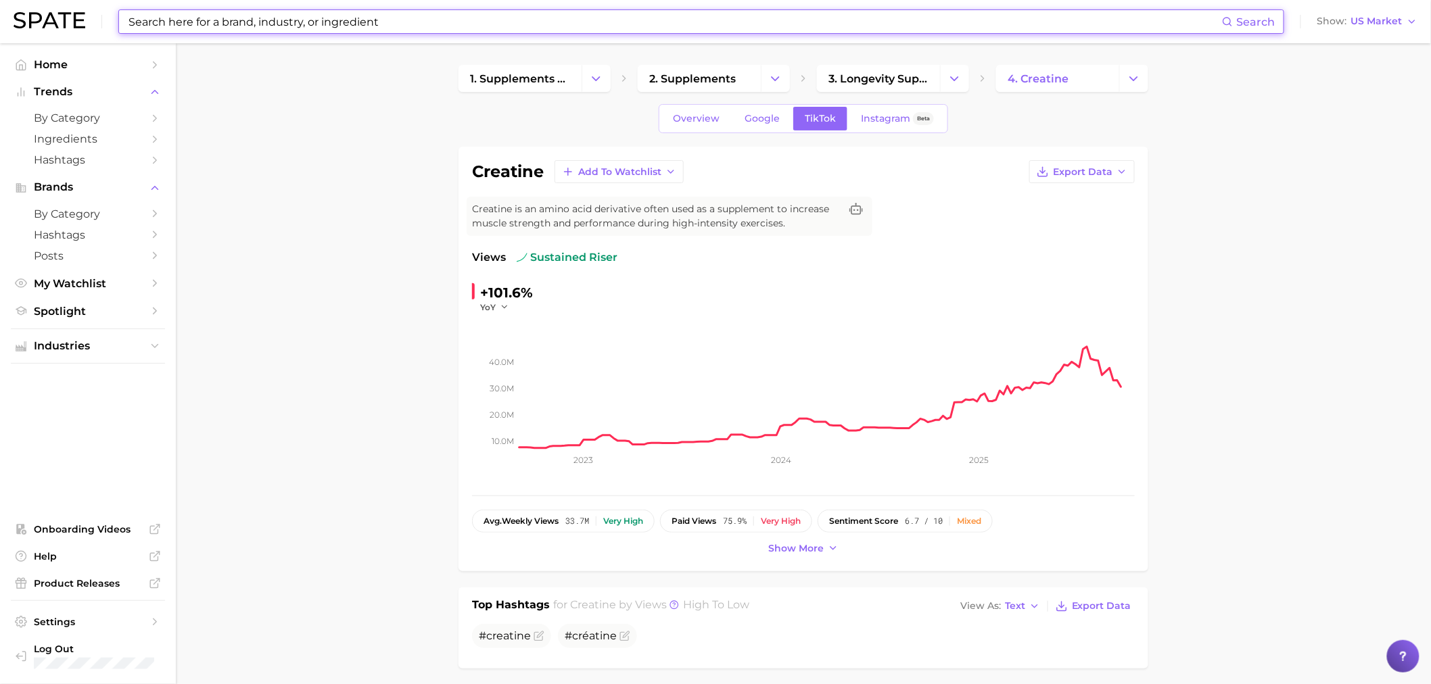
click at [308, 11] on input at bounding box center [674, 21] width 1095 height 23
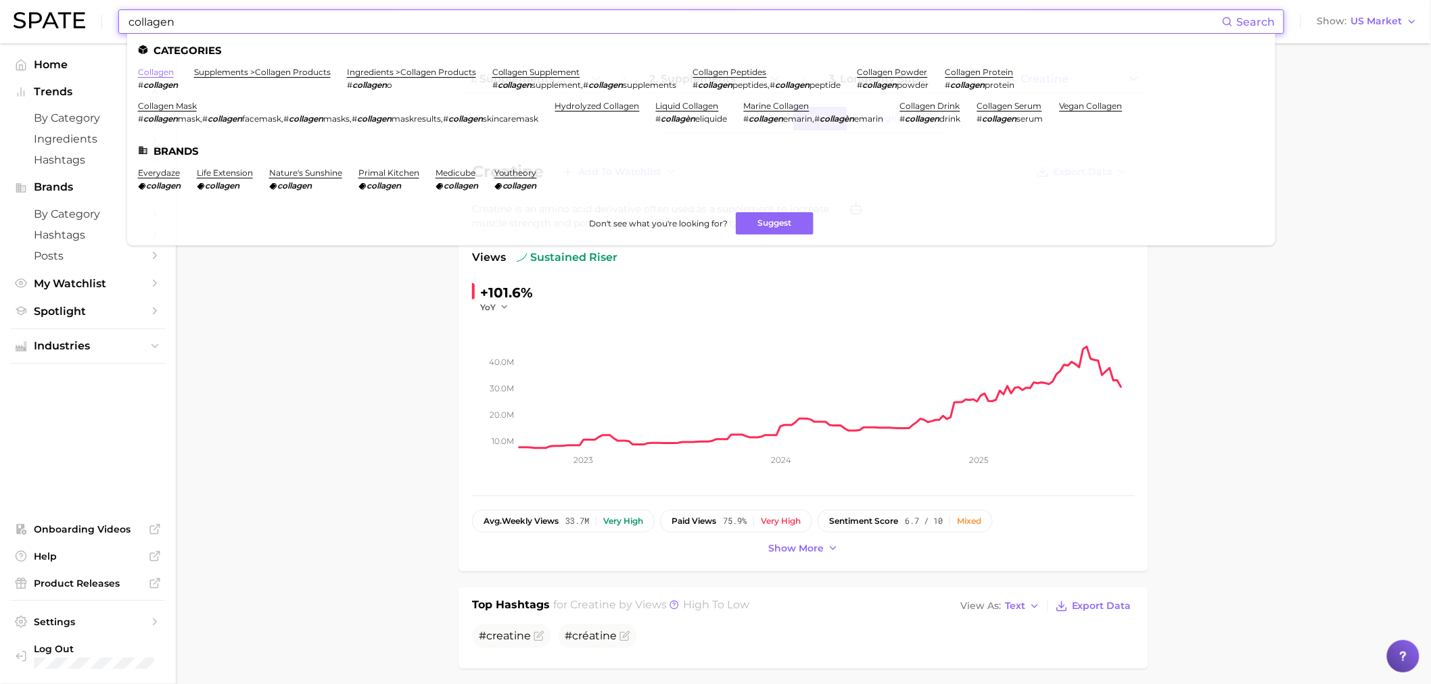
type input "collagen"
click at [156, 72] on link "collagen" at bounding box center [156, 72] width 36 height 10
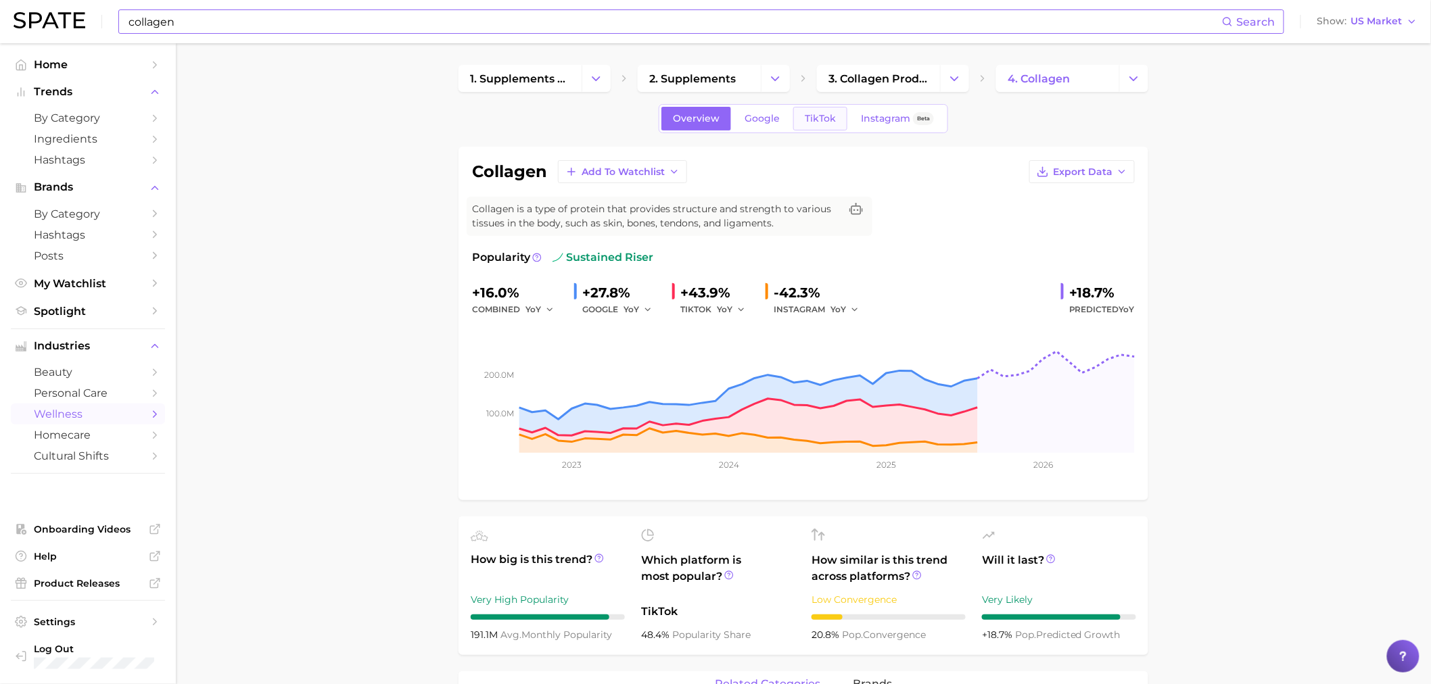
click at [842, 118] on link "TikTok" at bounding box center [820, 119] width 54 height 24
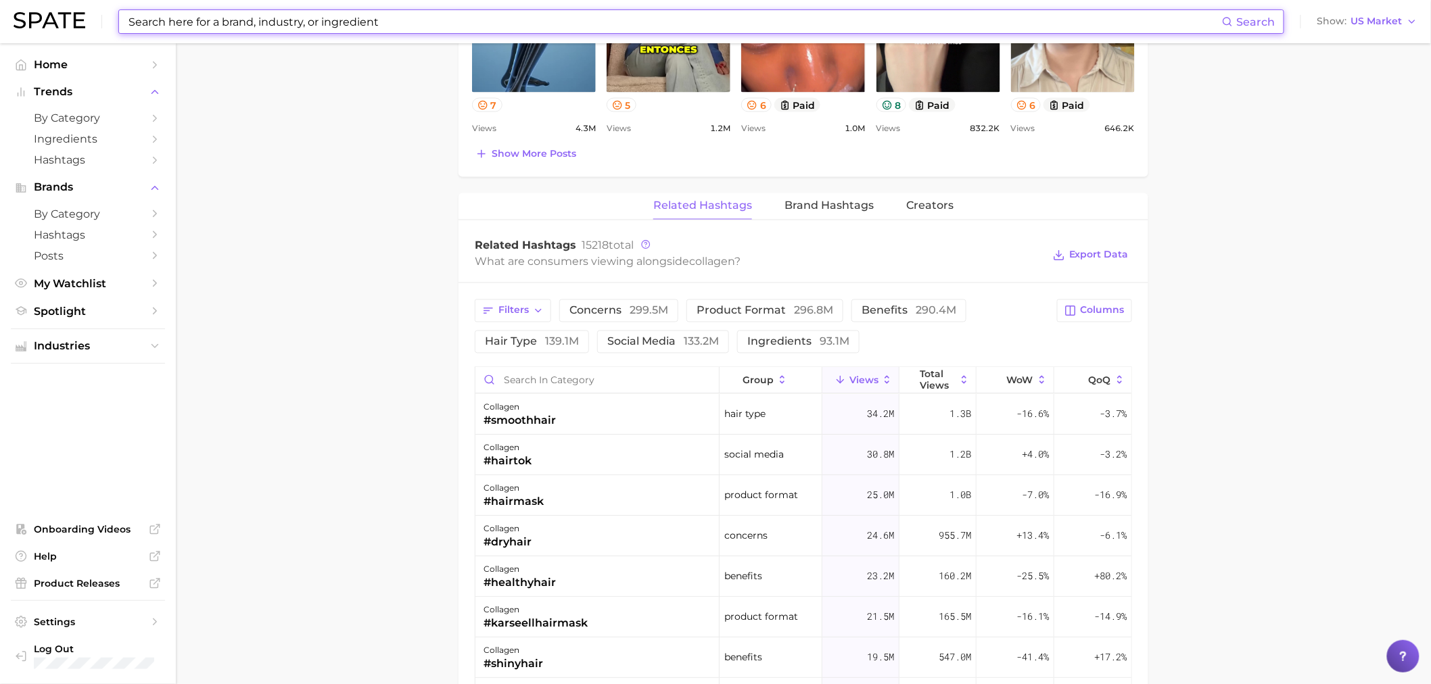
scroll to position [901, 0]
click at [567, 26] on input at bounding box center [674, 21] width 1095 height 23
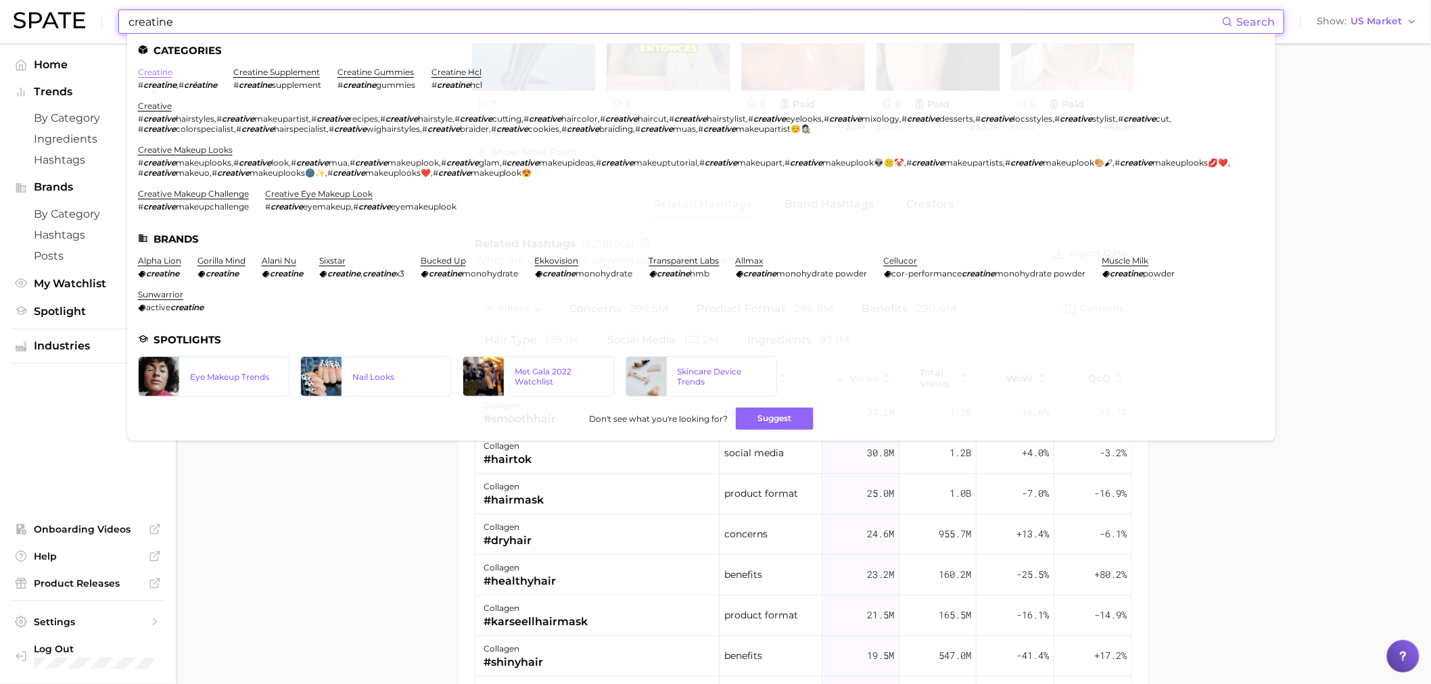
type input "creatine"
click at [163, 68] on link "creatine" at bounding box center [155, 72] width 34 height 10
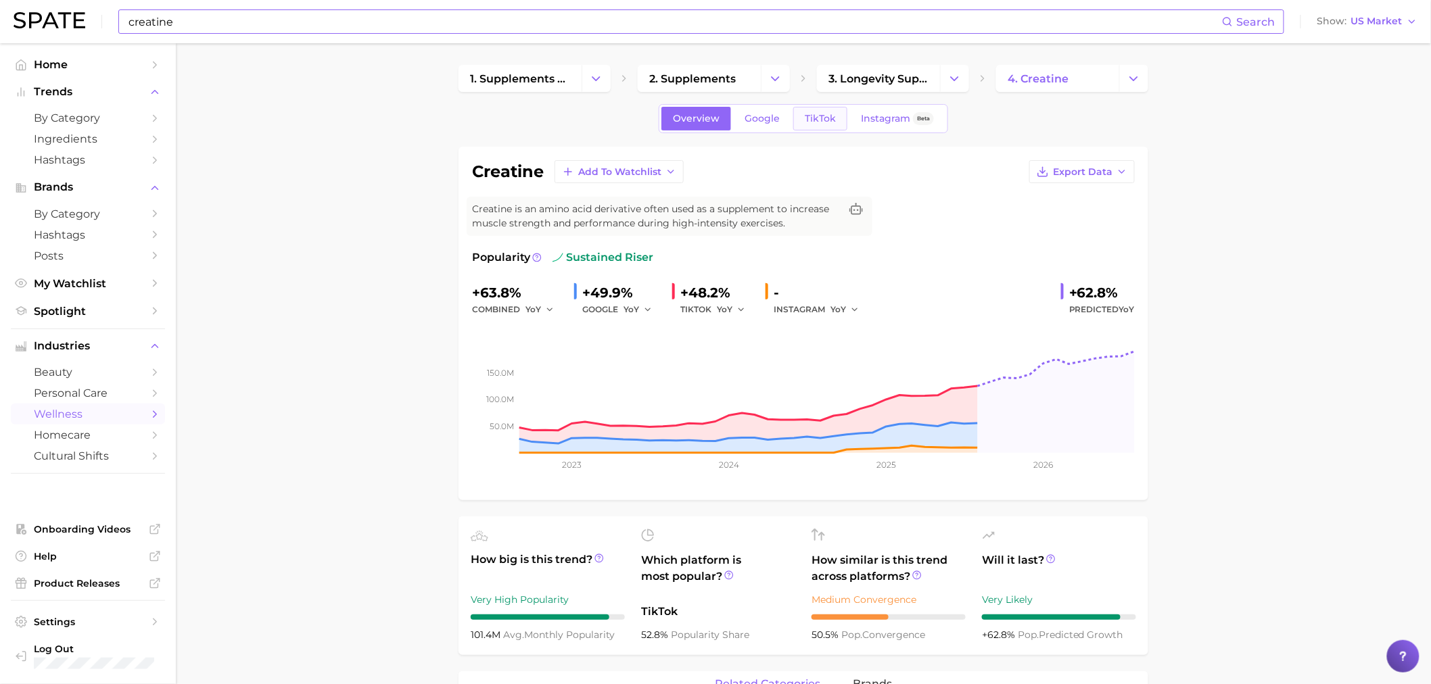
click at [810, 113] on span "TikTok" at bounding box center [820, 118] width 31 height 11
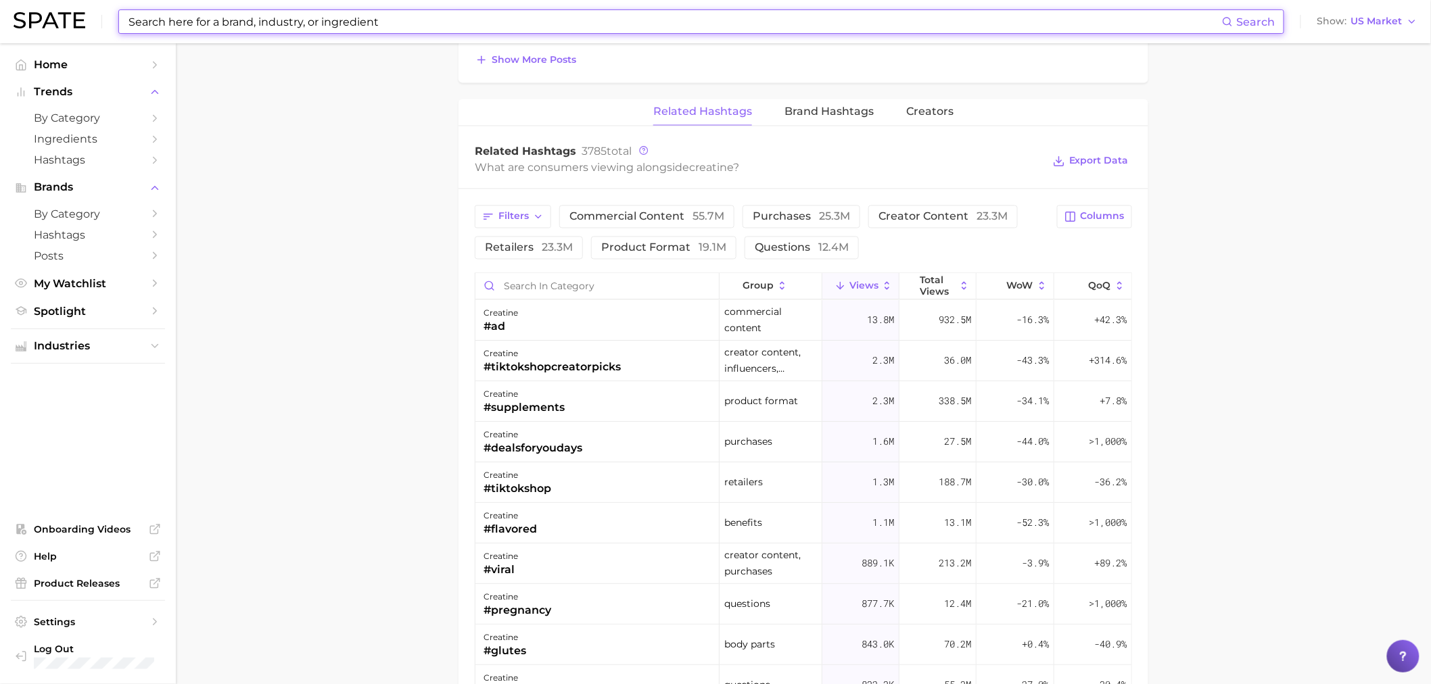
scroll to position [976, 0]
click at [501, 218] on span "Filters" at bounding box center [513, 215] width 30 height 11
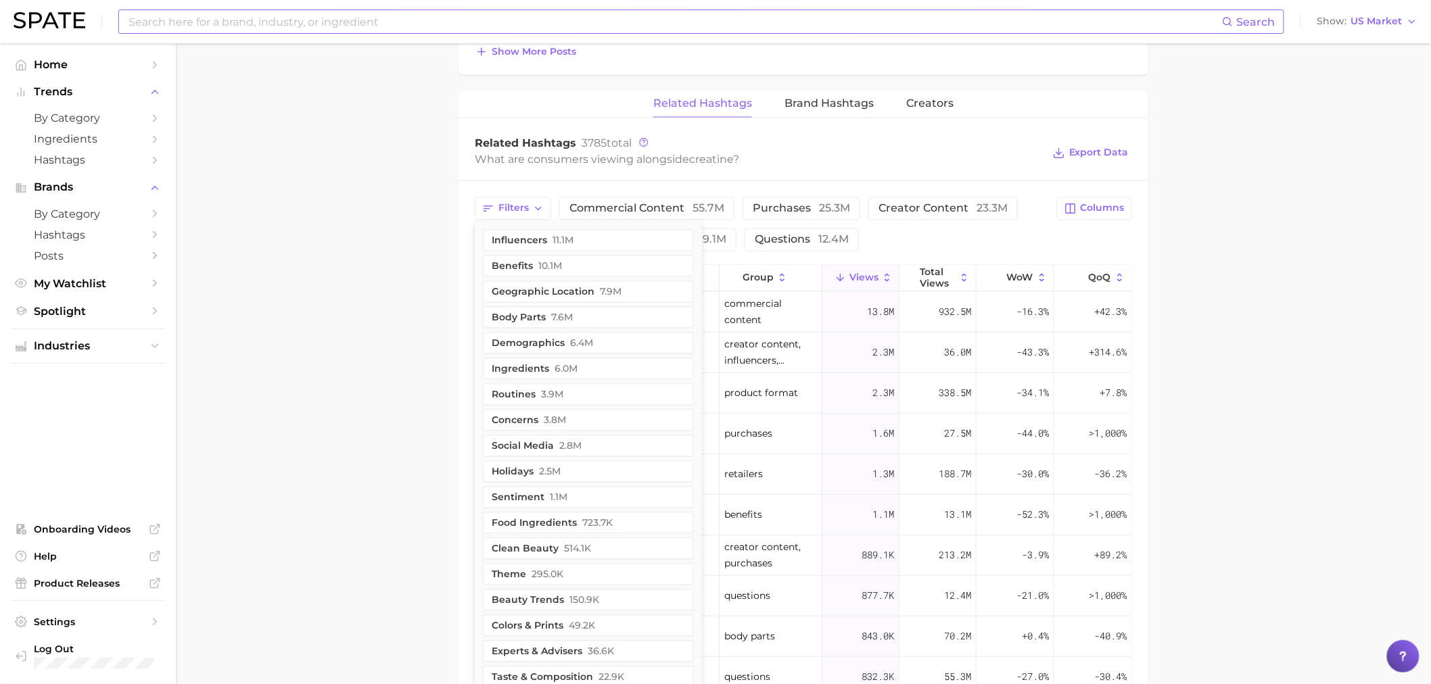
scroll to position [1005, 0]
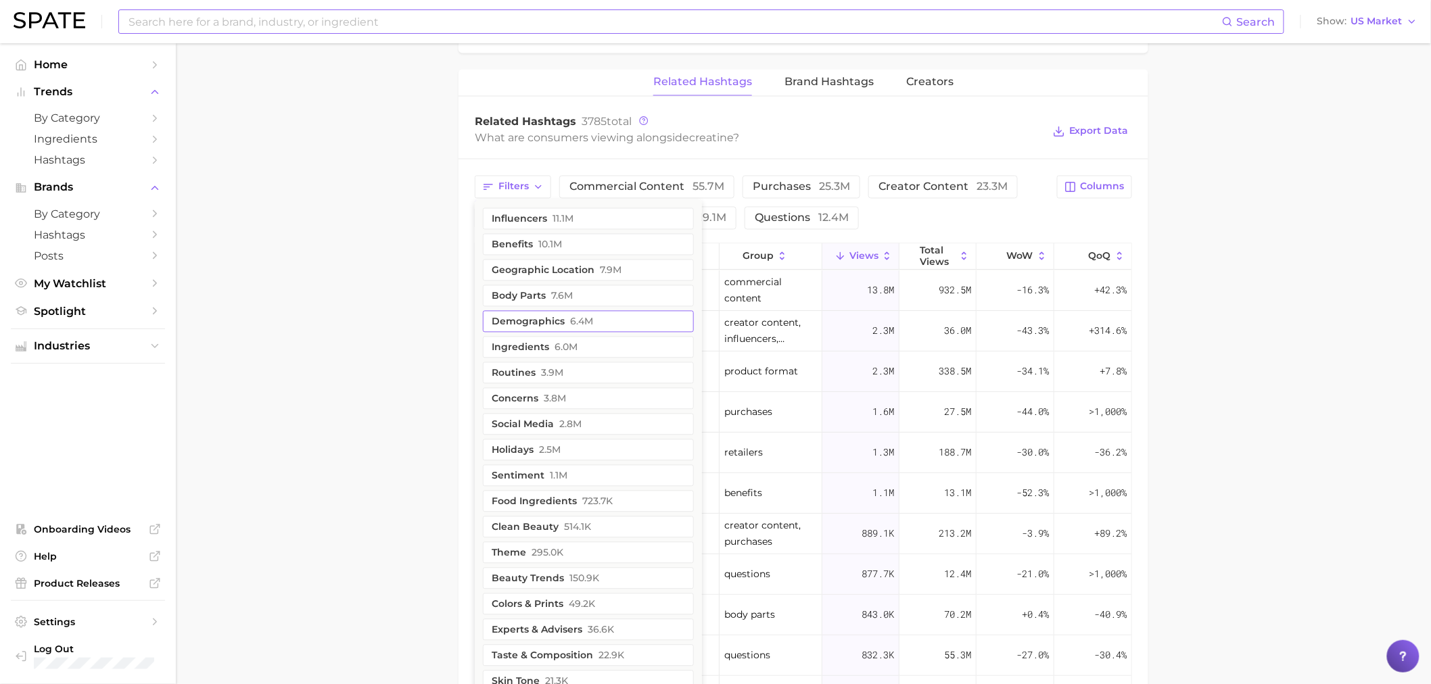
click at [563, 323] on button "demographics 6.4m" at bounding box center [588, 322] width 211 height 22
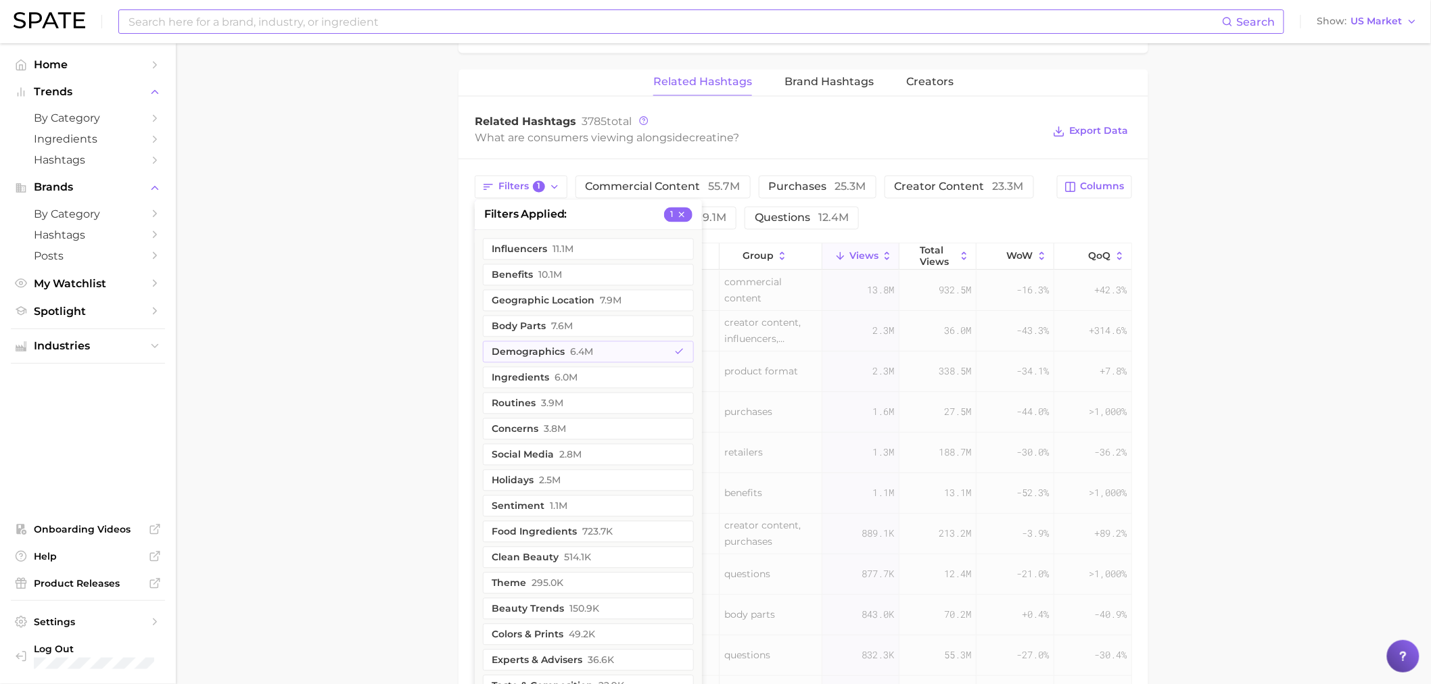
click at [408, 368] on main "1. supplements & ingestibles 2. supplements 3. longevity supplements 4. creatin…" at bounding box center [803, 25] width 1255 height 1973
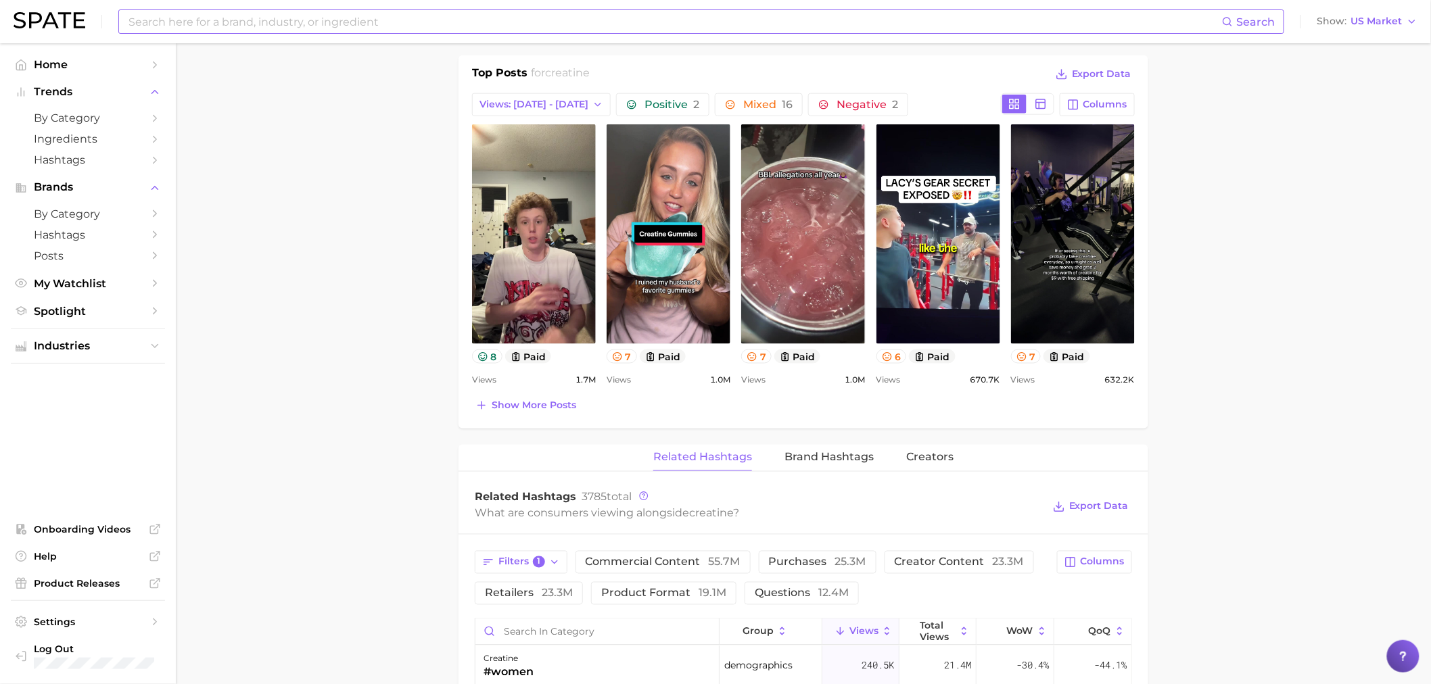
scroll to position [930, 0]
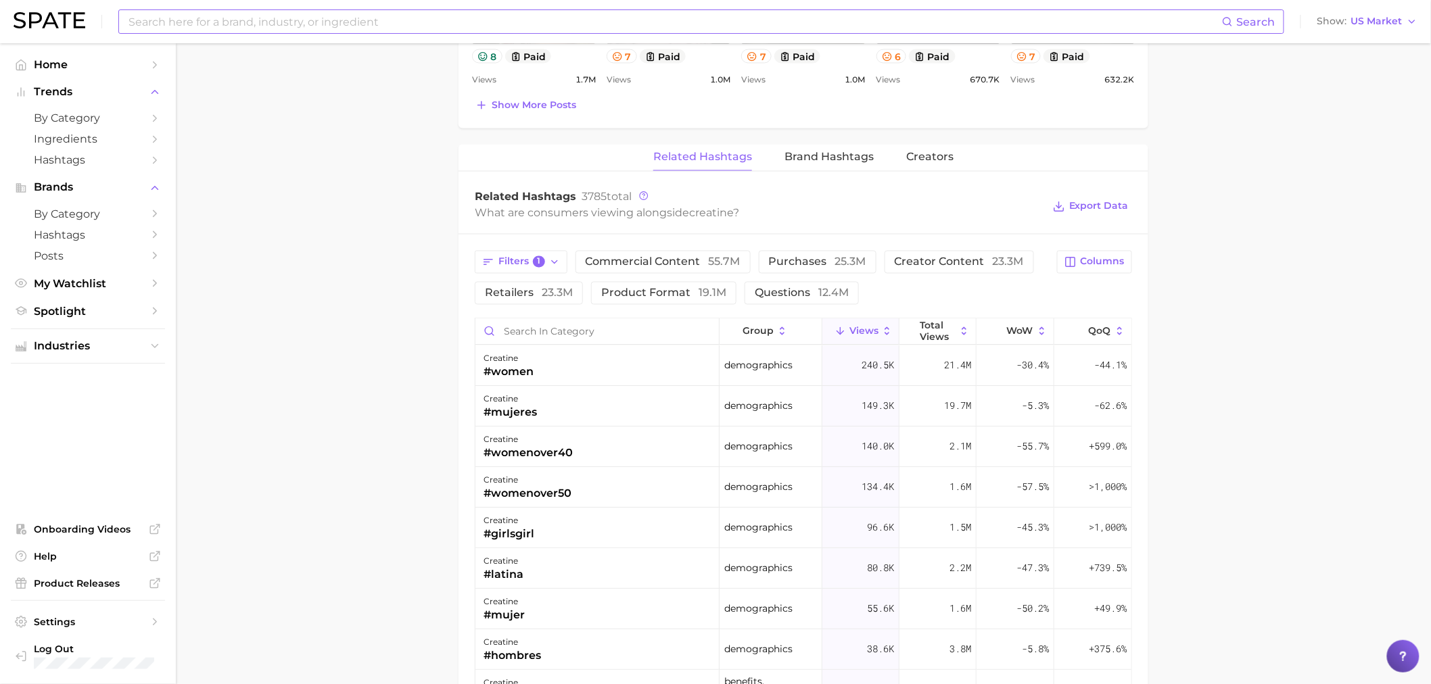
click at [457, 2] on div "Search Show US Market" at bounding box center [715, 21] width 1403 height 43
click at [464, 18] on input at bounding box center [674, 21] width 1095 height 23
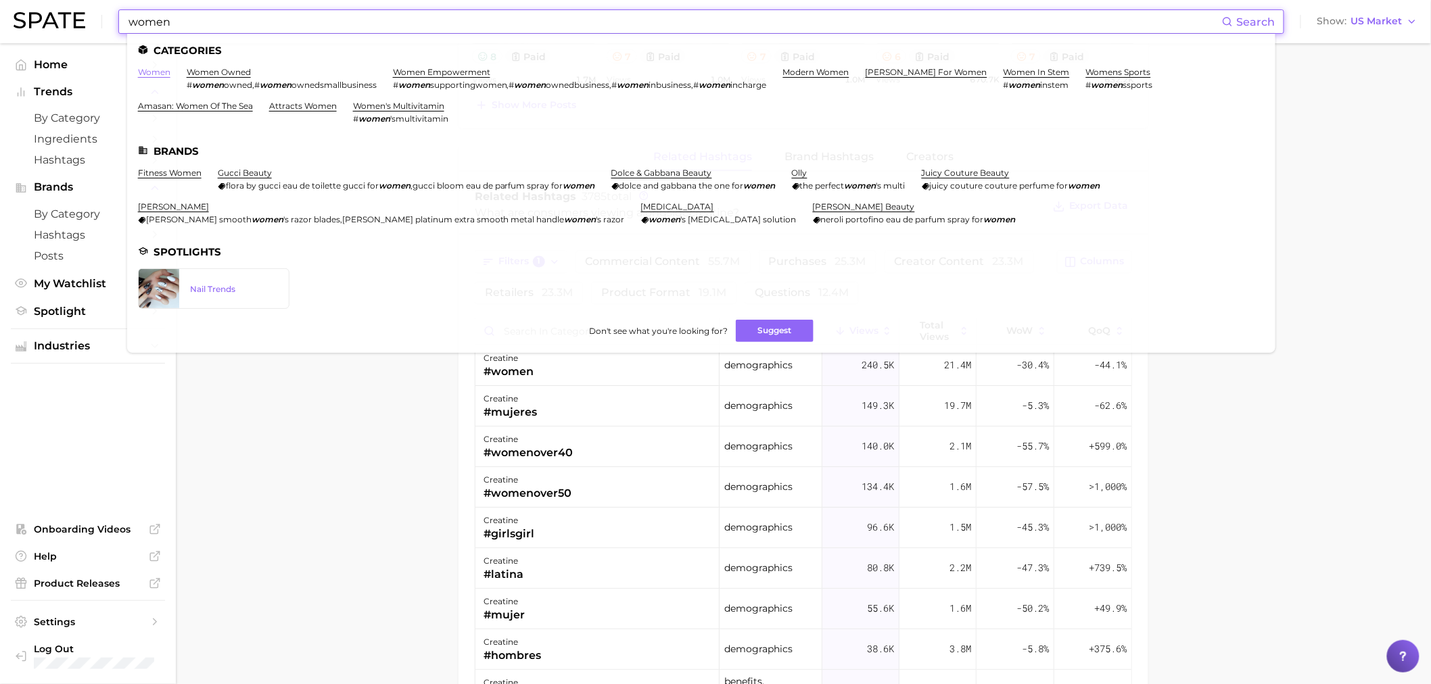
type input "women"
click at [143, 71] on link "women" at bounding box center [154, 72] width 32 height 10
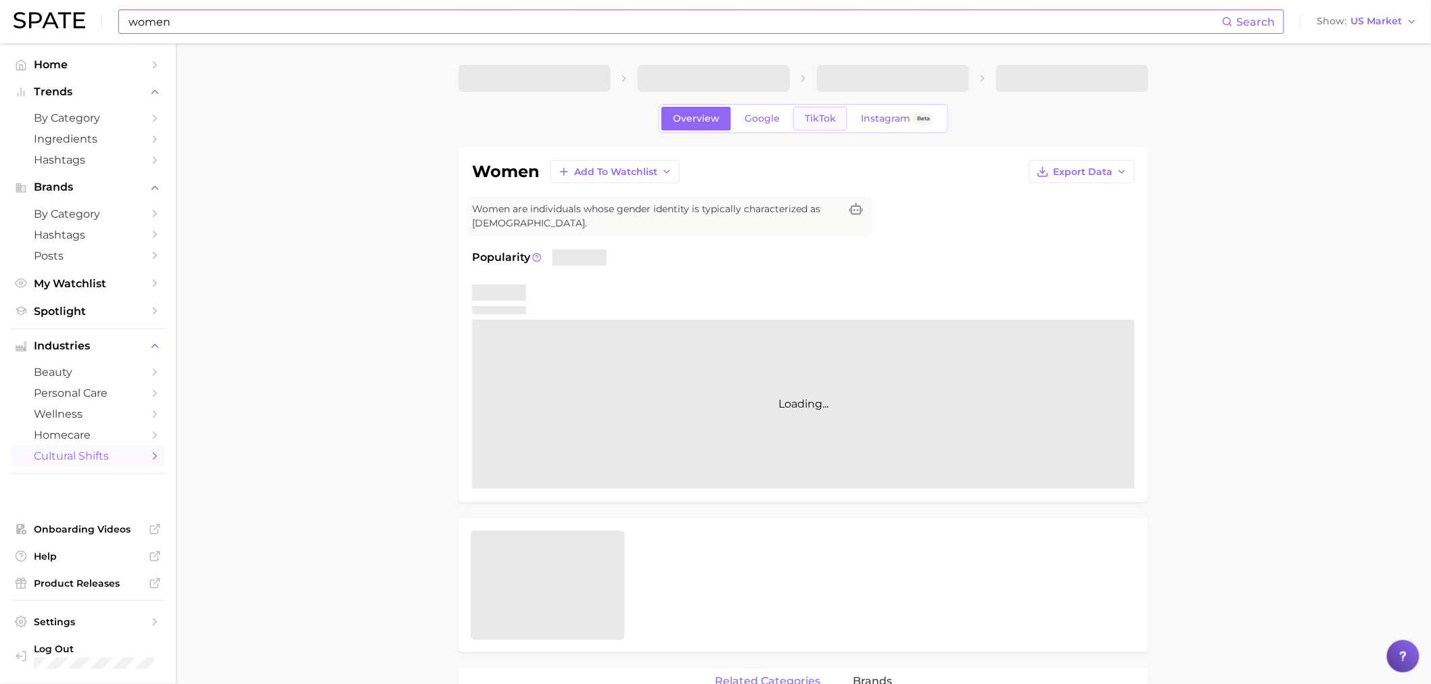
click at [802, 123] on link "TikTok" at bounding box center [820, 119] width 54 height 24
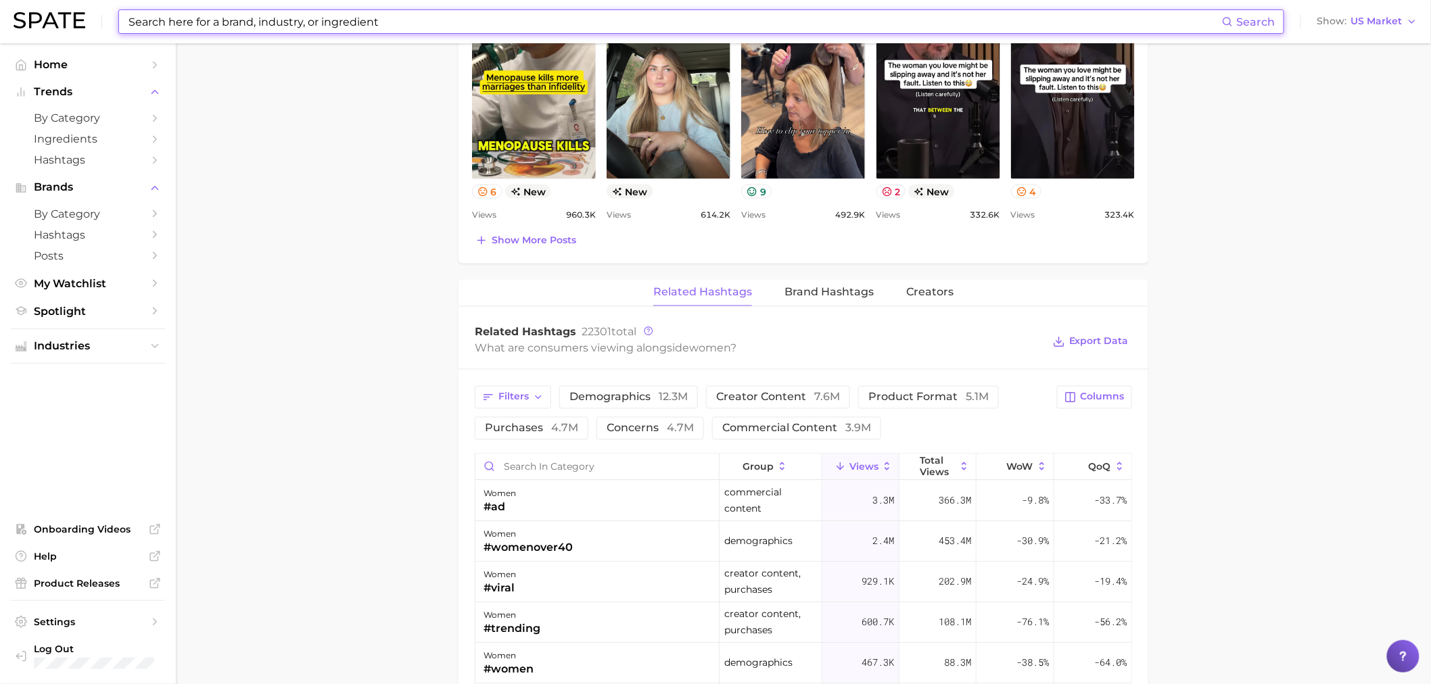
scroll to position [901, 0]
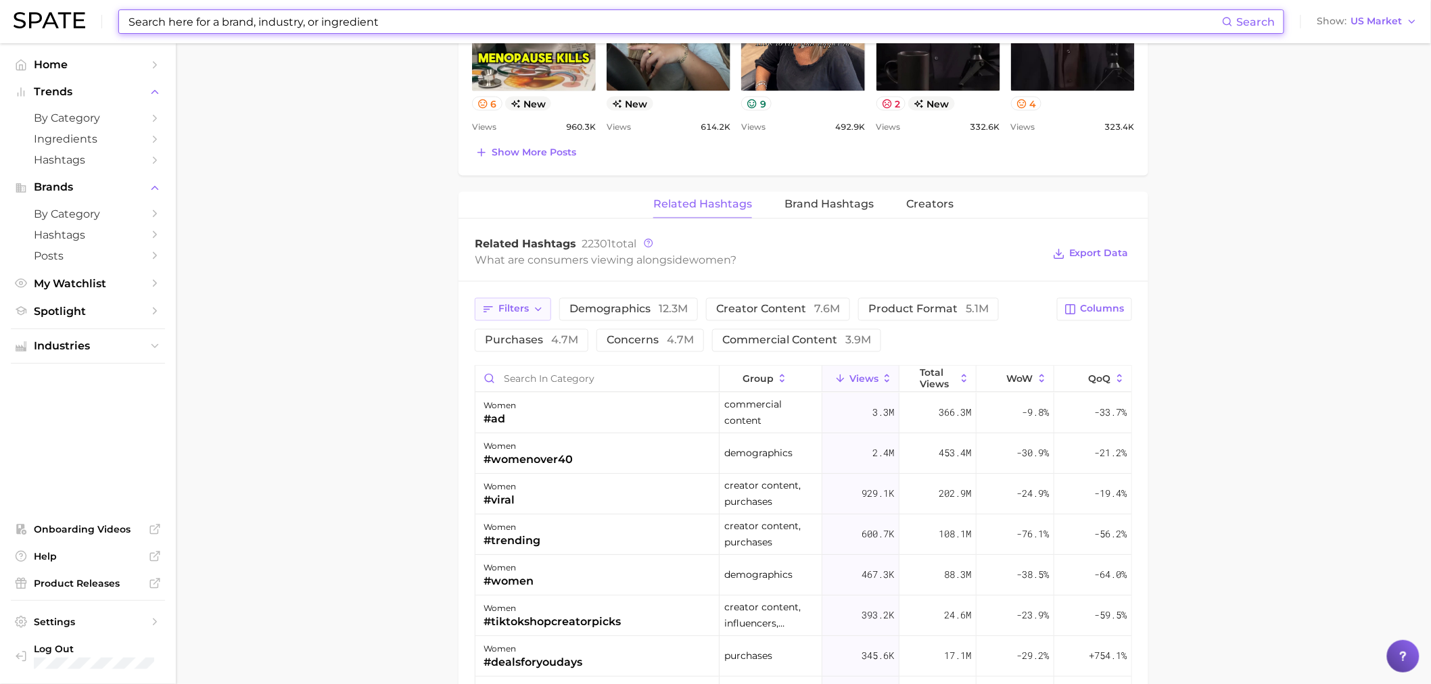
click at [507, 316] on button "Filters" at bounding box center [513, 309] width 76 height 23
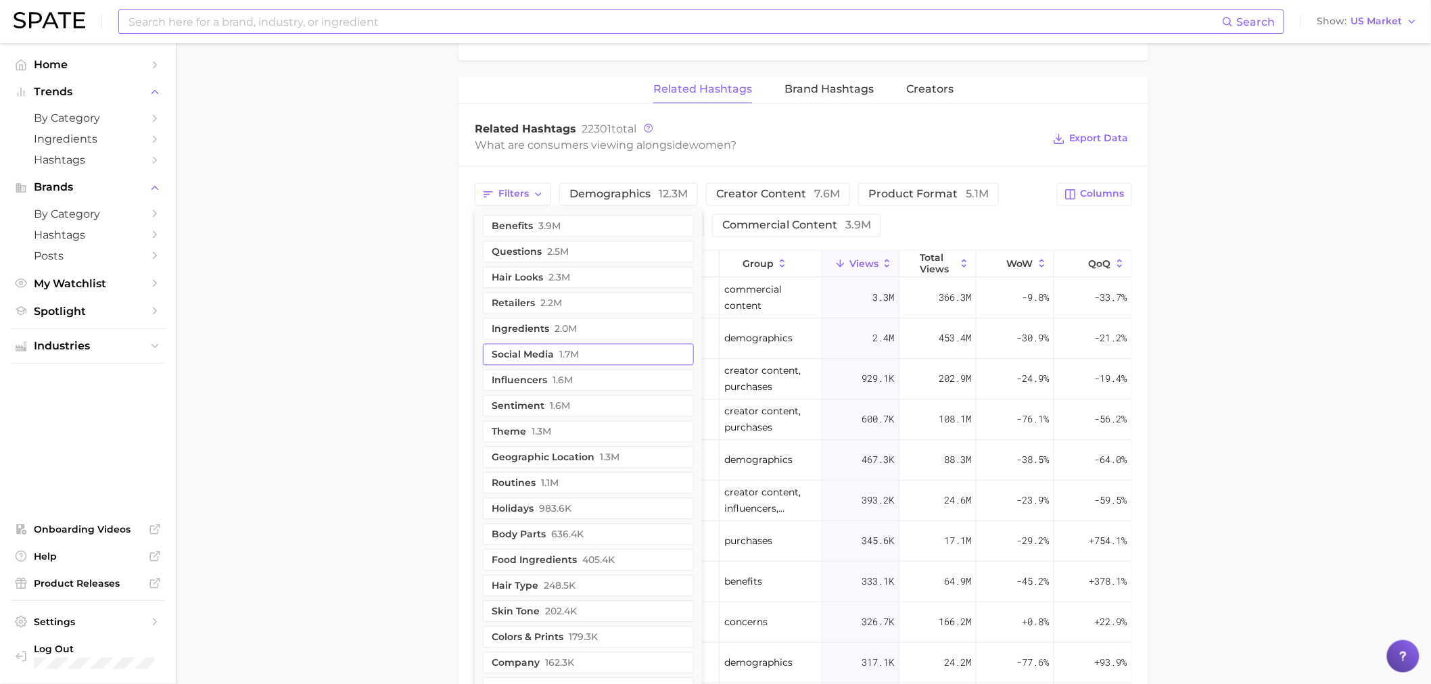
scroll to position [1051, 0]
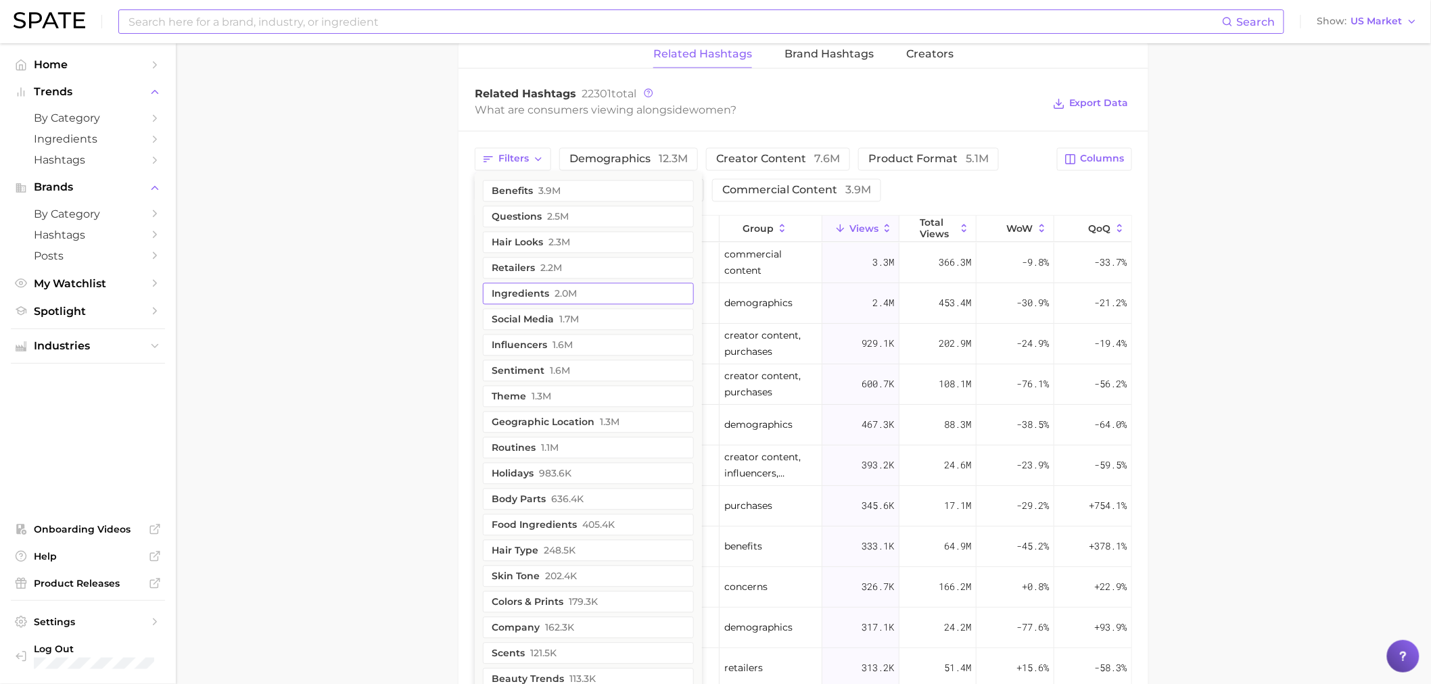
click at [548, 292] on button "ingredients 2.0m" at bounding box center [588, 294] width 211 height 22
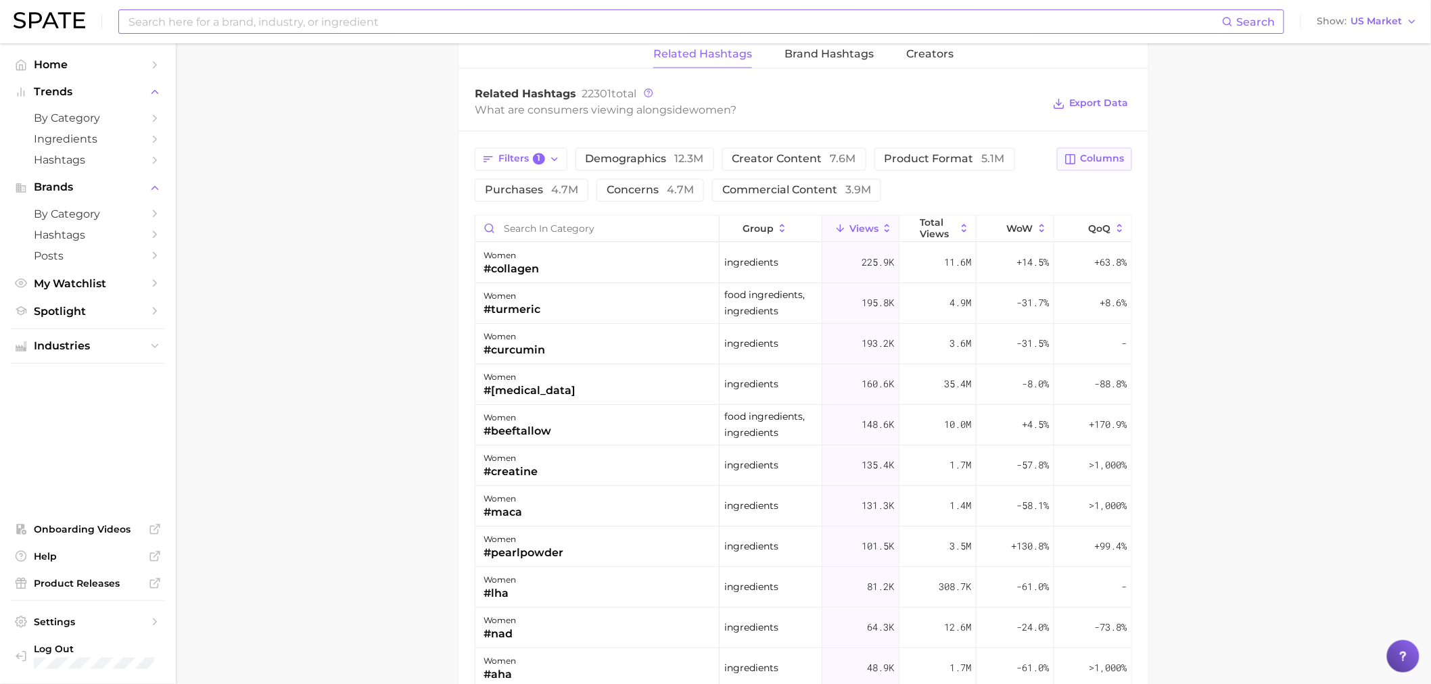
click at [1080, 153] on button "Columns" at bounding box center [1094, 159] width 75 height 23
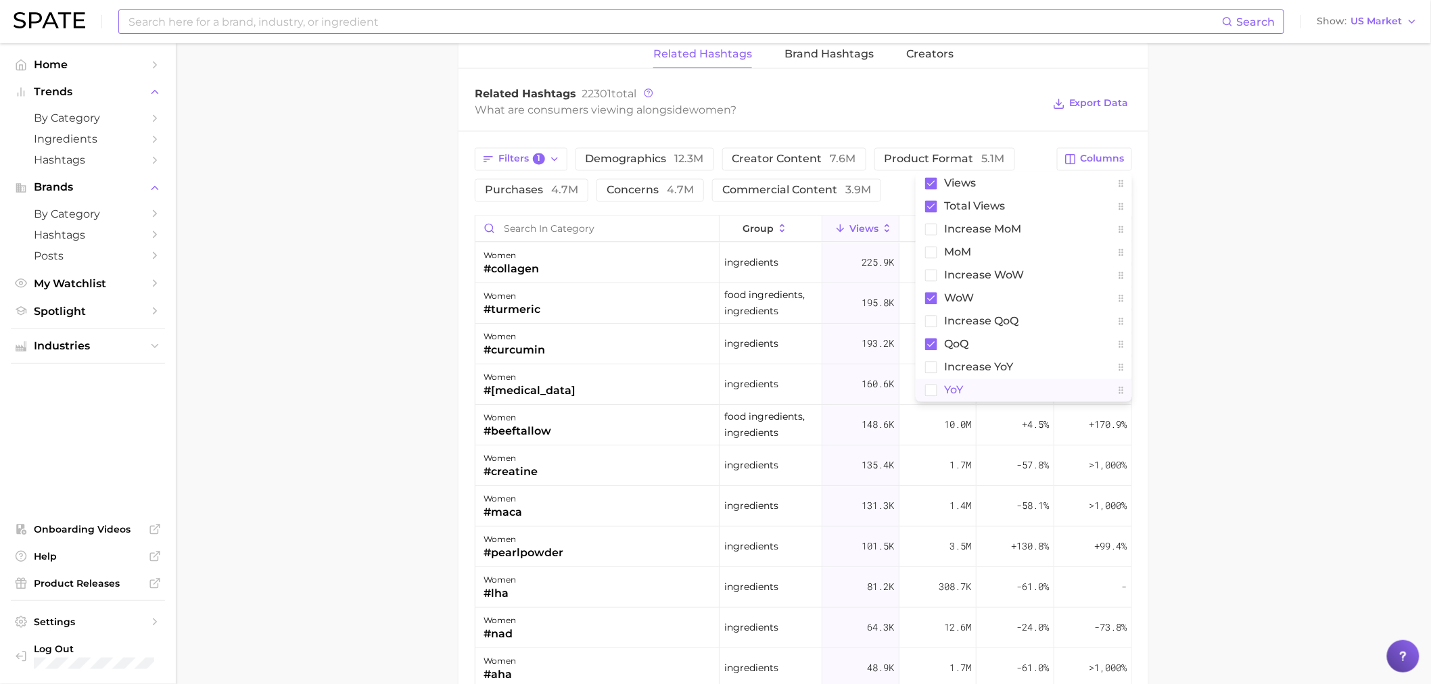
click at [961, 386] on span "YoY" at bounding box center [953, 390] width 19 height 11
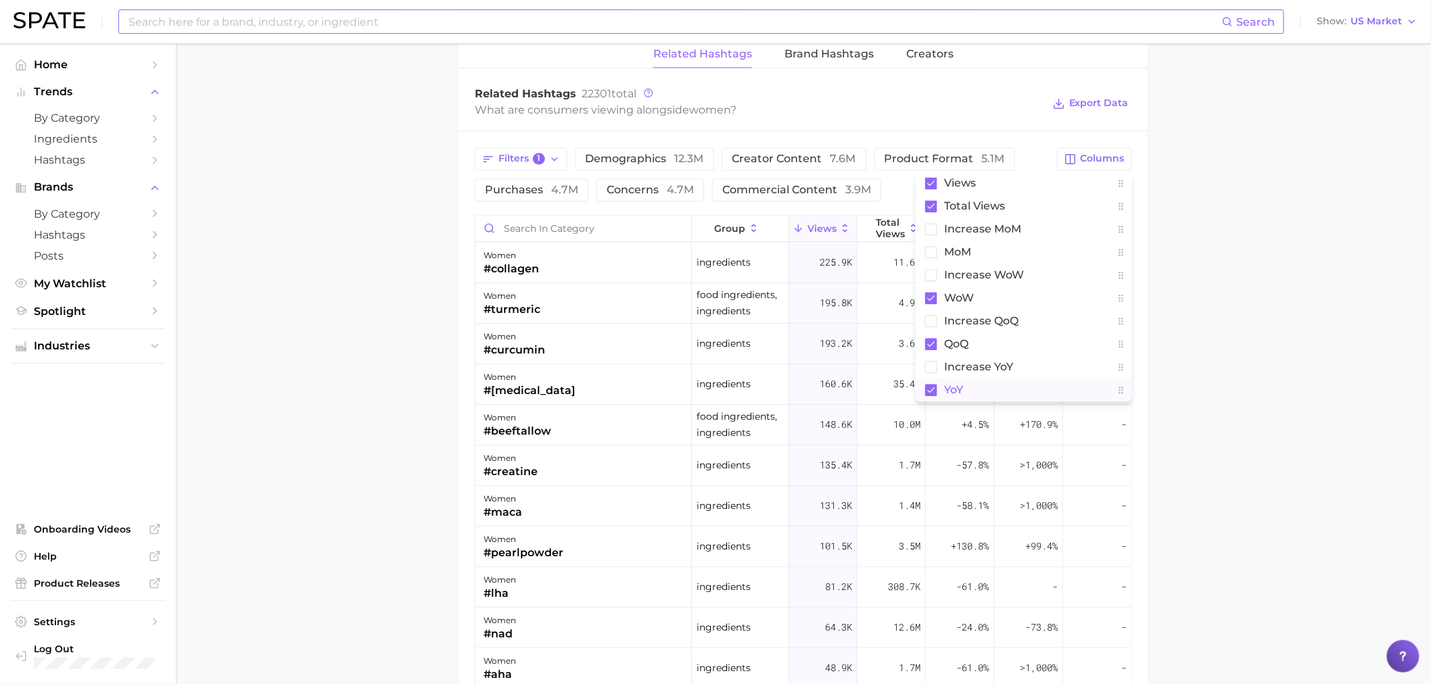
click at [961, 386] on span "YoY" at bounding box center [953, 390] width 19 height 11
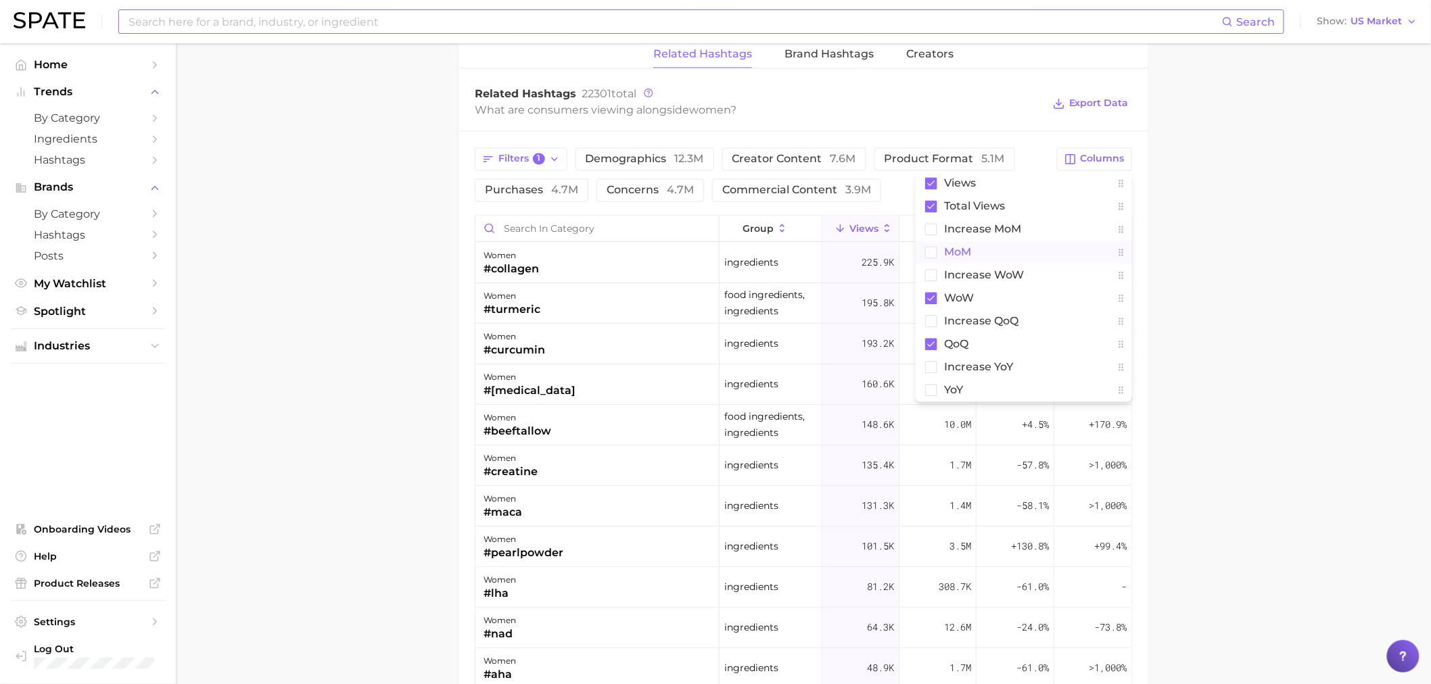
click at [955, 252] on span "MoM" at bounding box center [957, 252] width 27 height 11
